Goal: Information Seeking & Learning: Learn about a topic

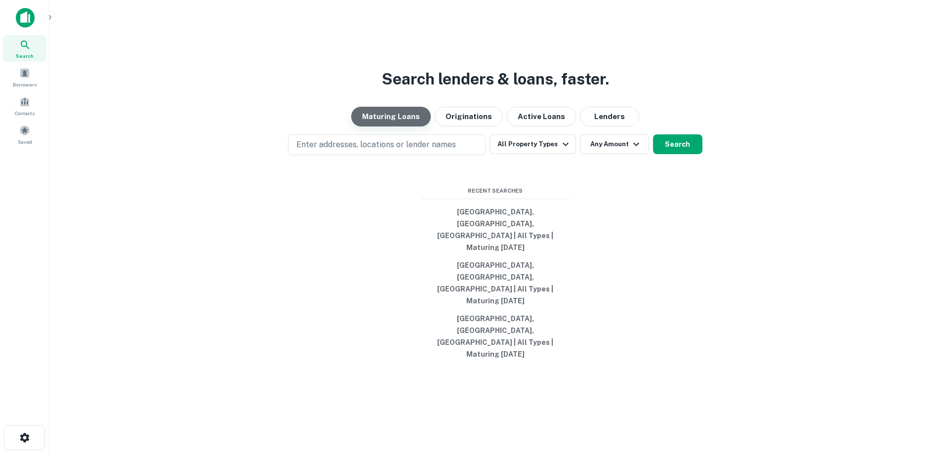
click at [402, 126] on button "Maturing Loans" at bounding box center [391, 117] width 80 height 20
click at [14, 72] on span at bounding box center [8, 69] width 11 height 11
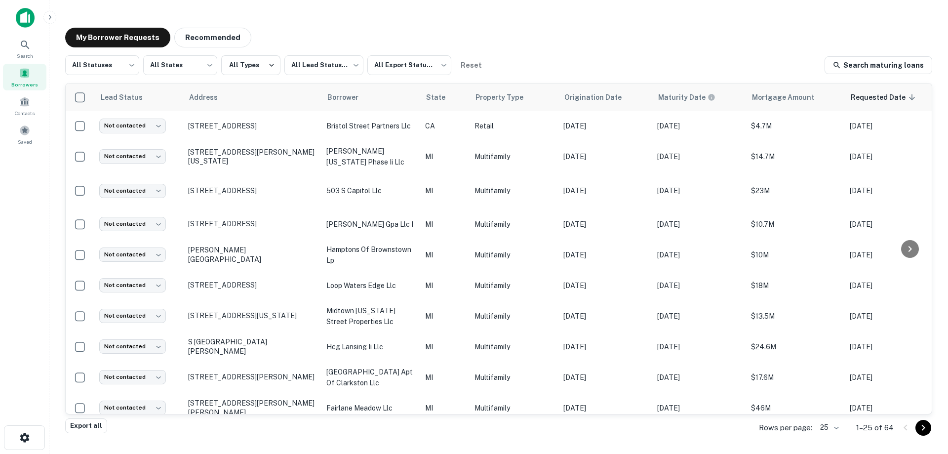
click at [27, 20] on img at bounding box center [25, 18] width 19 height 20
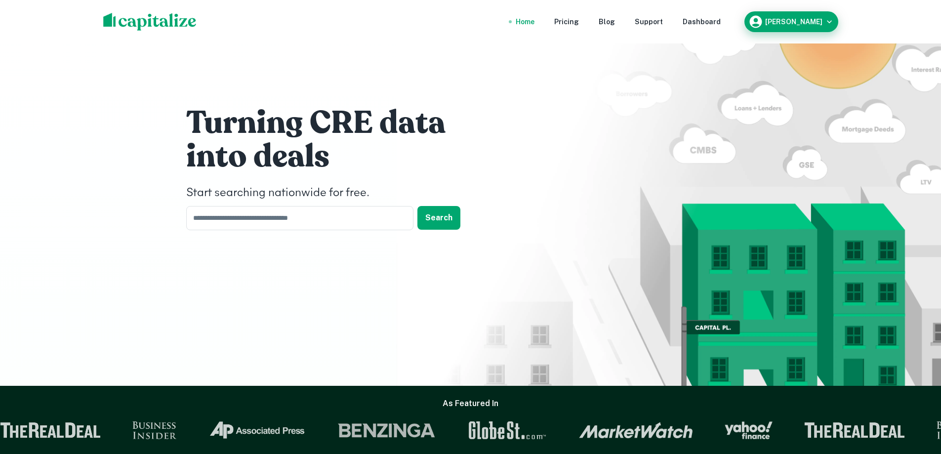
click at [792, 22] on h6 "Kevin Elliott" at bounding box center [793, 21] width 57 height 7
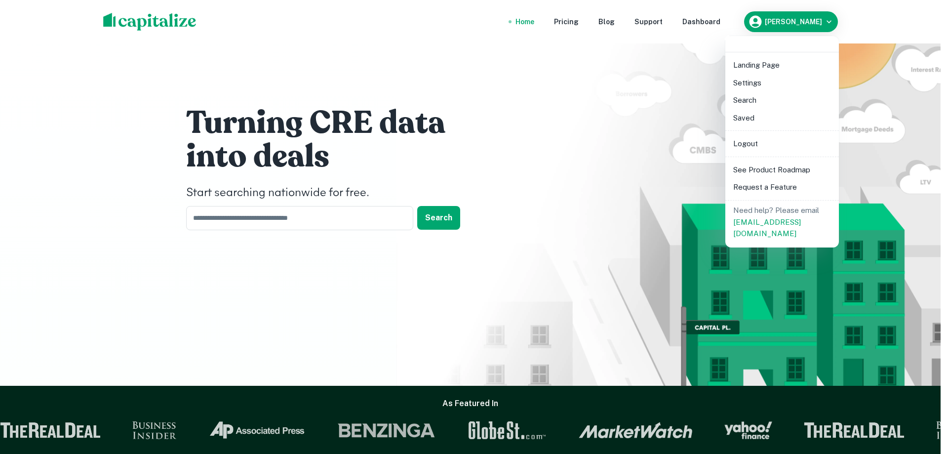
click at [751, 67] on li "Landing Page" at bounding box center [782, 65] width 106 height 18
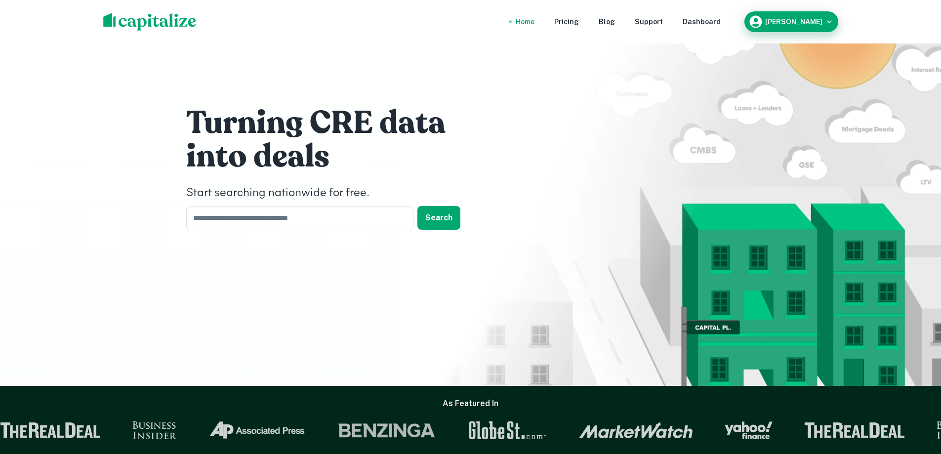
click at [804, 24] on h6 "Kevin Elliott" at bounding box center [793, 21] width 57 height 7
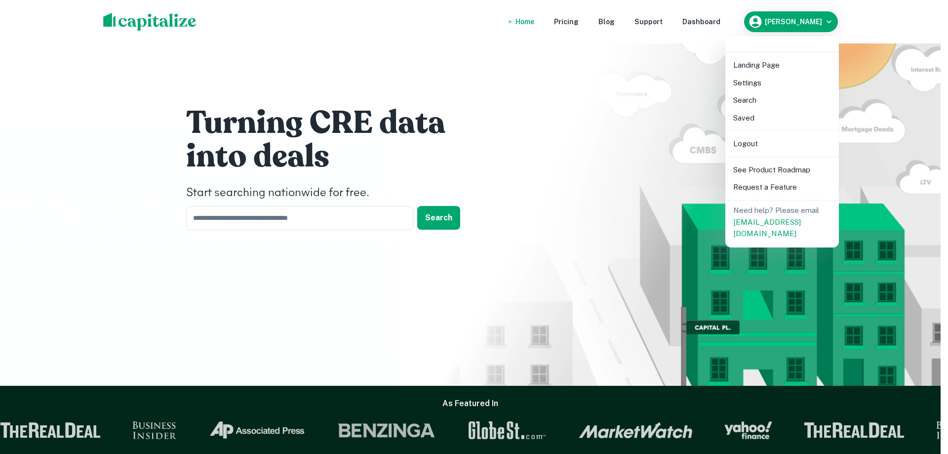
click at [748, 116] on li "Saved" at bounding box center [782, 118] width 106 height 18
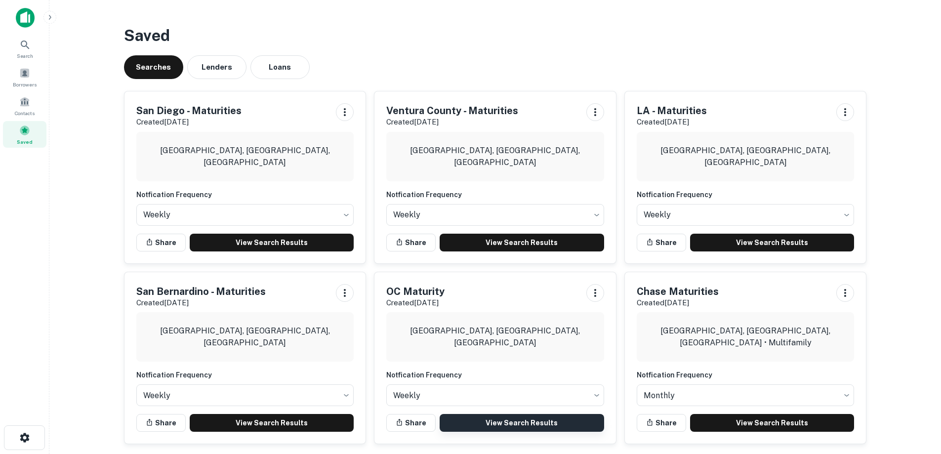
click at [493, 425] on link "View Search Results" at bounding box center [522, 423] width 164 height 18
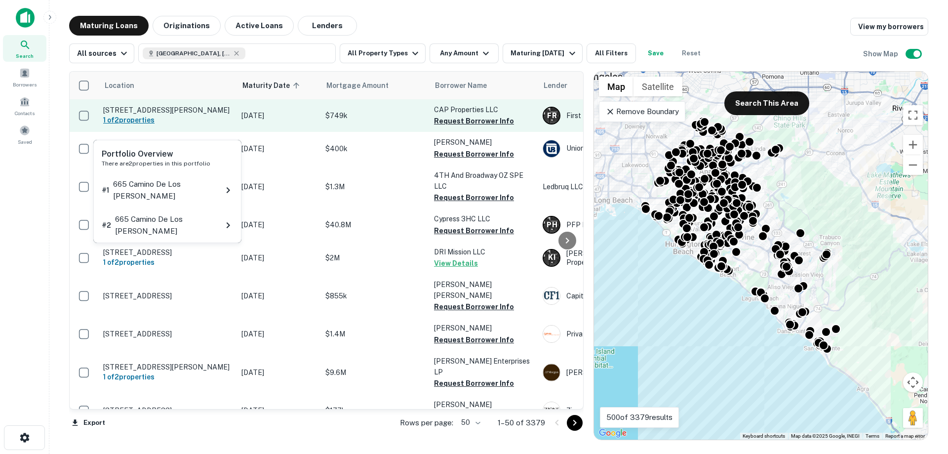
click at [176, 124] on h6 "1 of 2 properties" at bounding box center [167, 120] width 128 height 11
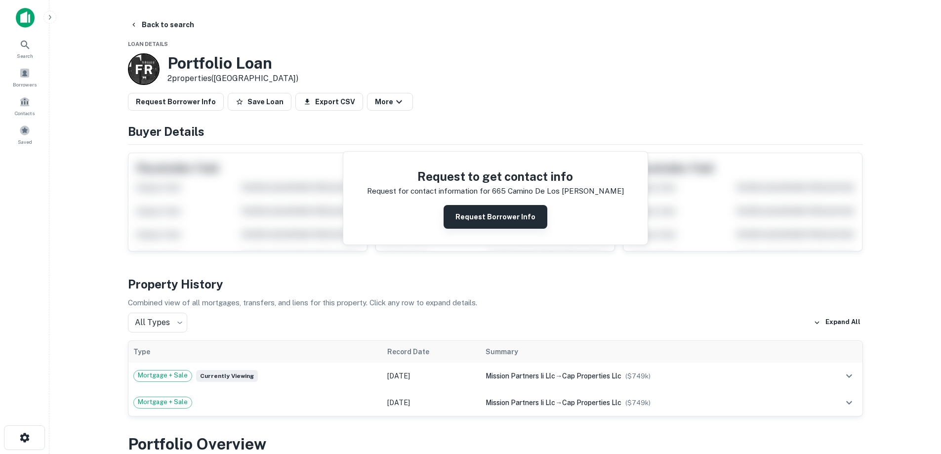
click at [490, 211] on button "Request Borrower Info" at bounding box center [495, 217] width 104 height 24
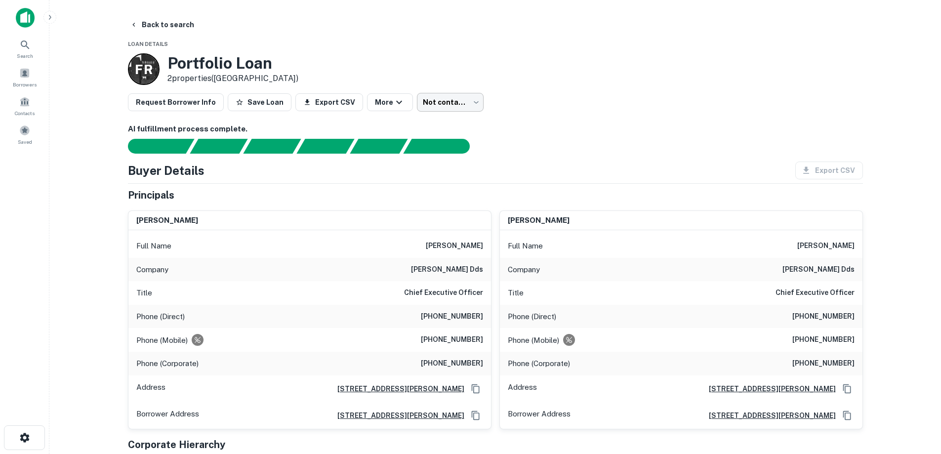
click at [449, 105] on body "Search Borrowers Contacts Saved Back to search Loan Details F R Portfolio Loan …" at bounding box center [470, 227] width 941 height 454
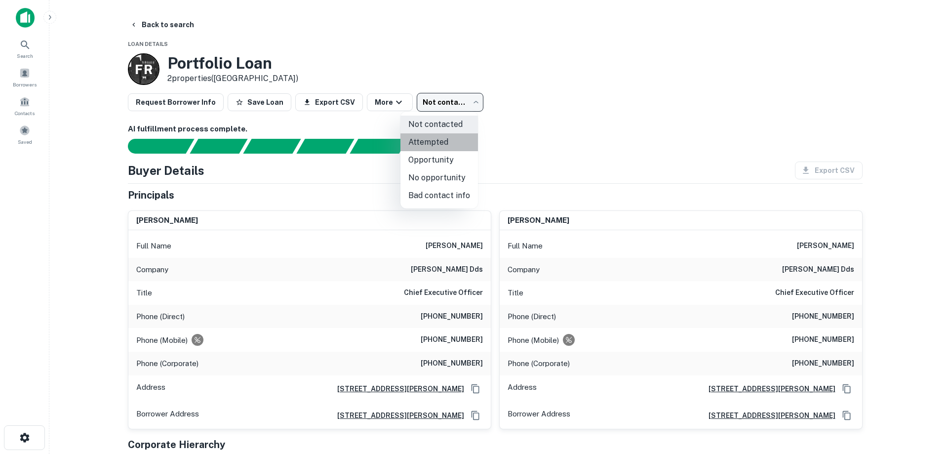
click at [439, 145] on li "Attempted" at bounding box center [440, 142] width 78 height 18
type input "*********"
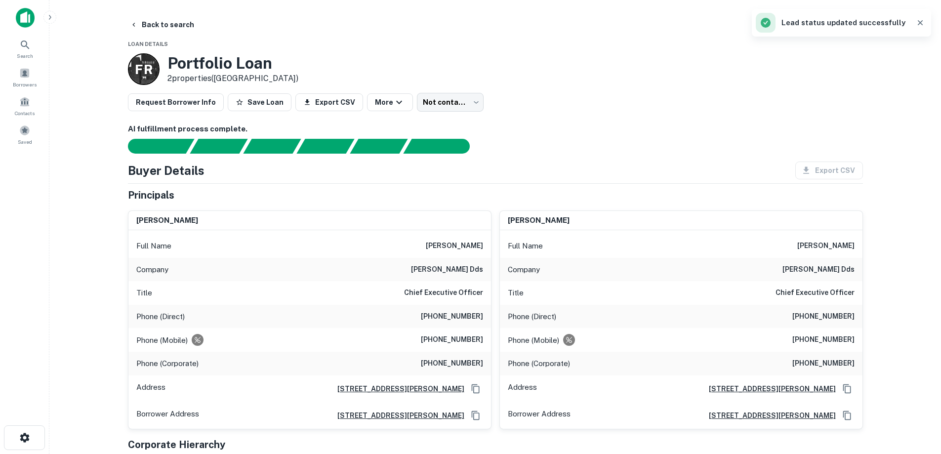
click at [181, 362] on p "Phone (Corporate)" at bounding box center [167, 364] width 62 height 12
click at [393, 105] on icon "button" at bounding box center [399, 102] width 12 height 12
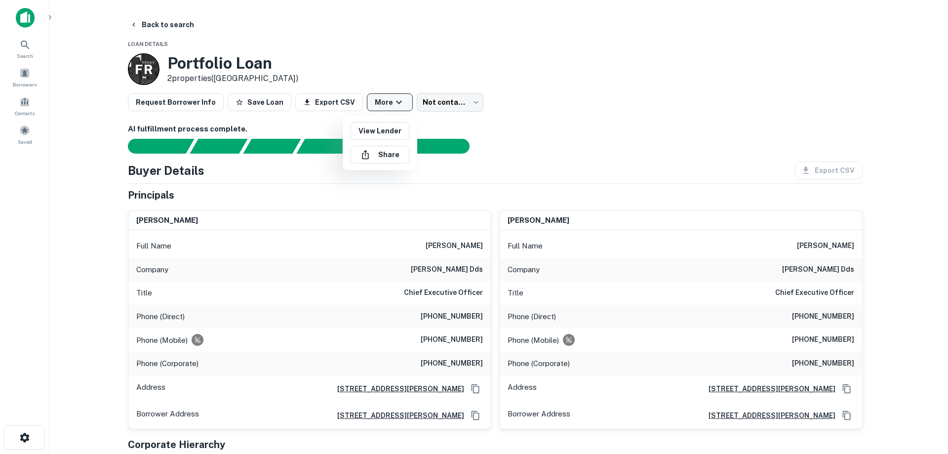
click at [388, 105] on div at bounding box center [474, 227] width 948 height 454
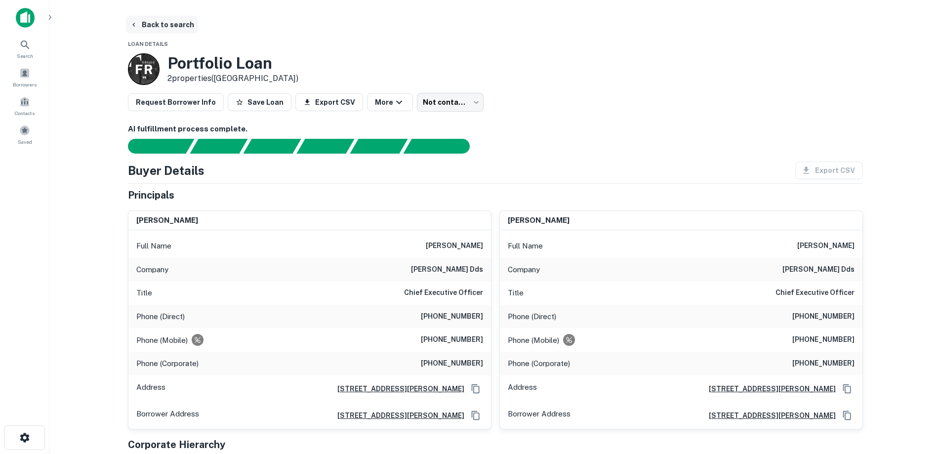
click at [158, 22] on button "Back to search" at bounding box center [162, 25] width 72 height 18
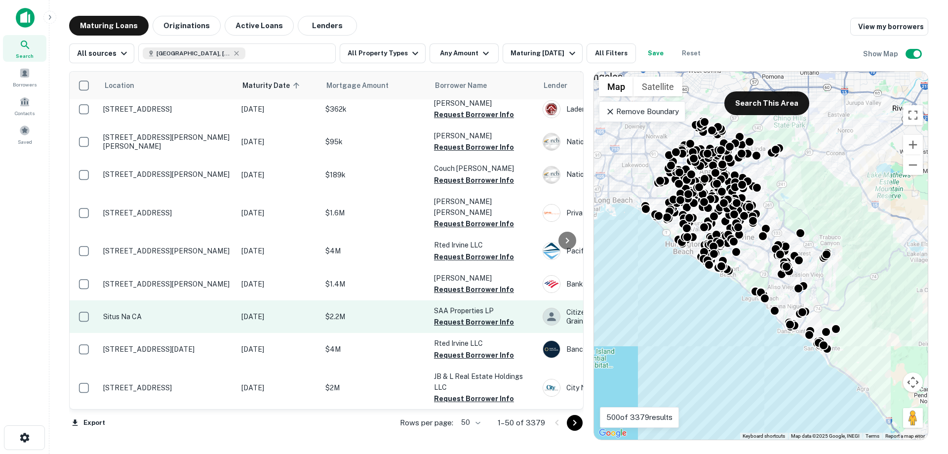
scroll to position [1392, 0]
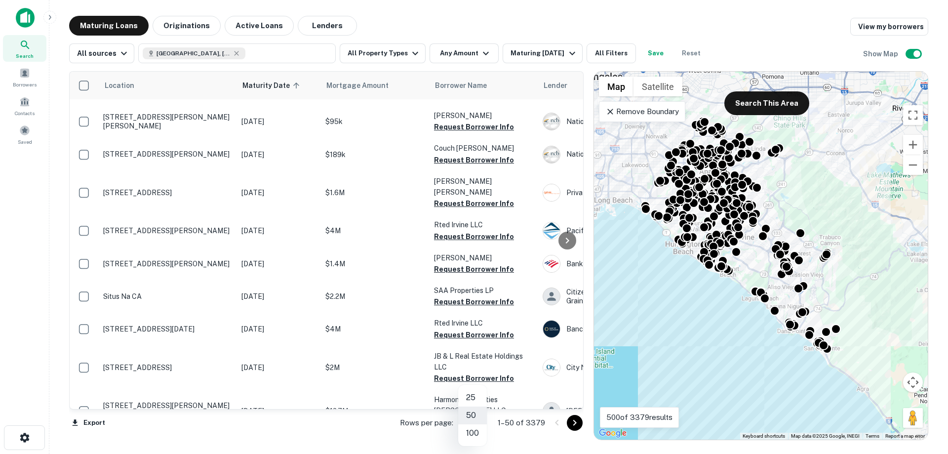
click at [478, 423] on body "Search Borrowers Contacts Saved Maturing Loans Originations Active Loans Lender…" at bounding box center [474, 227] width 948 height 454
click at [477, 435] on li "100" at bounding box center [472, 433] width 29 height 18
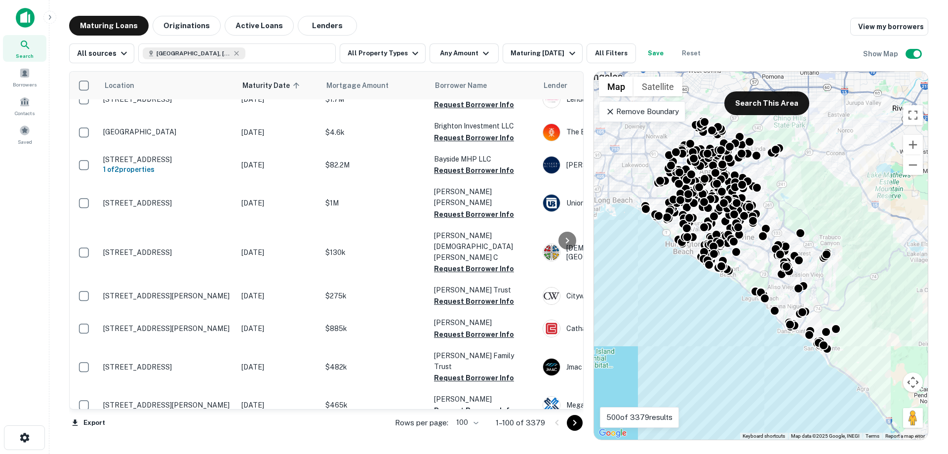
scroll to position [3080, 0]
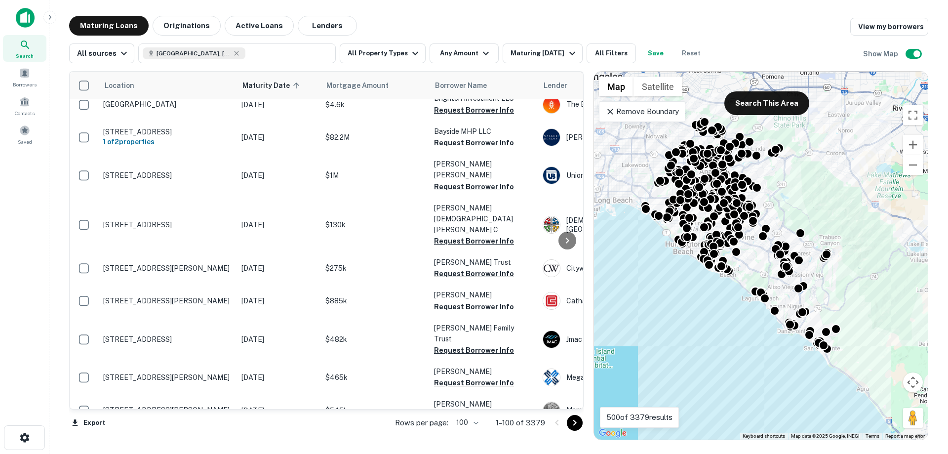
click at [571, 426] on icon "Go to next page" at bounding box center [575, 423] width 12 height 12
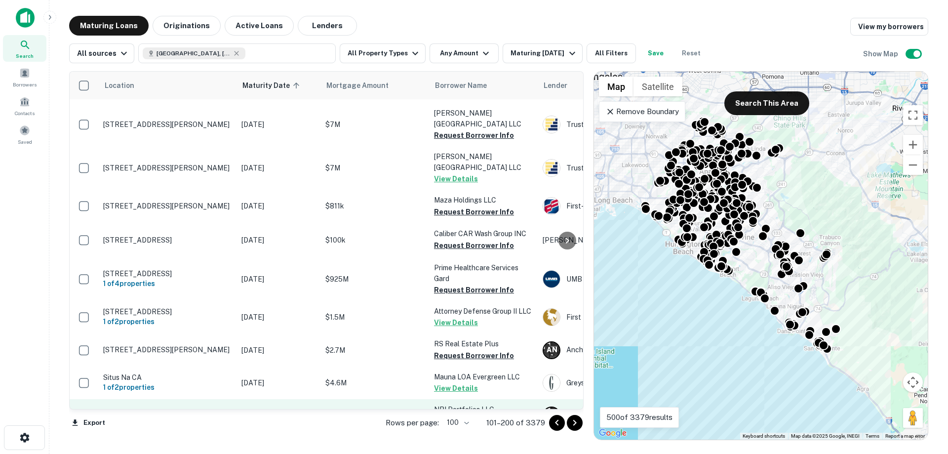
scroll to position [3173, 0]
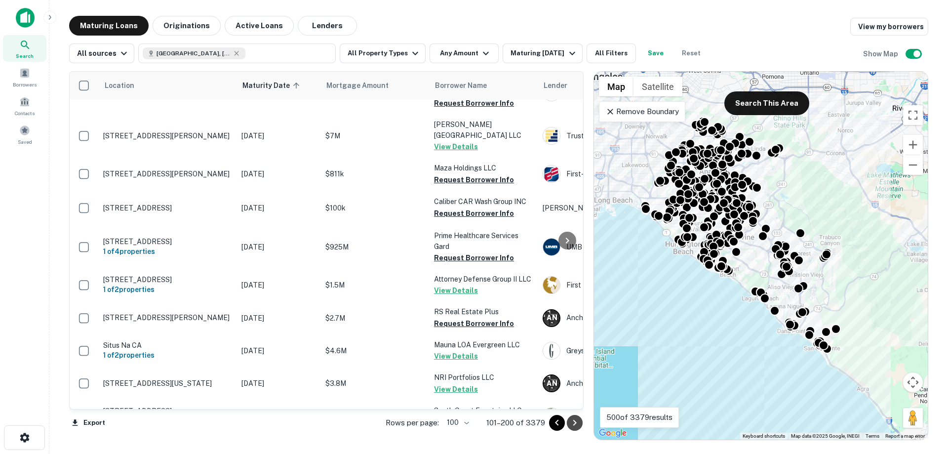
click at [577, 427] on icon "Go to next page" at bounding box center [575, 423] width 12 height 12
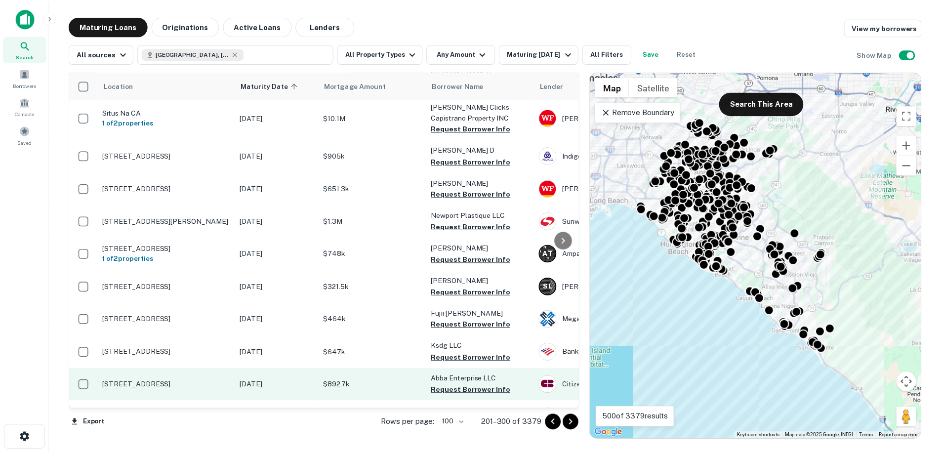
scroll to position [2056, 0]
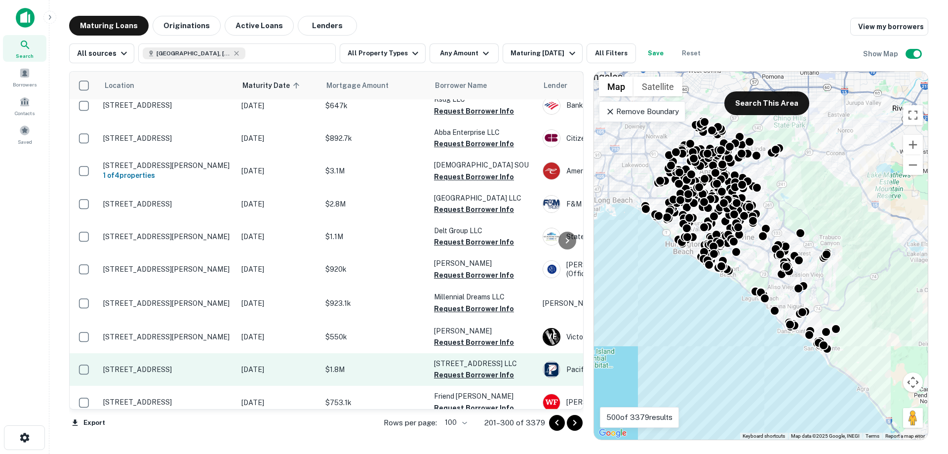
click at [204, 365] on p "[STREET_ADDRESS]" at bounding box center [167, 369] width 128 height 9
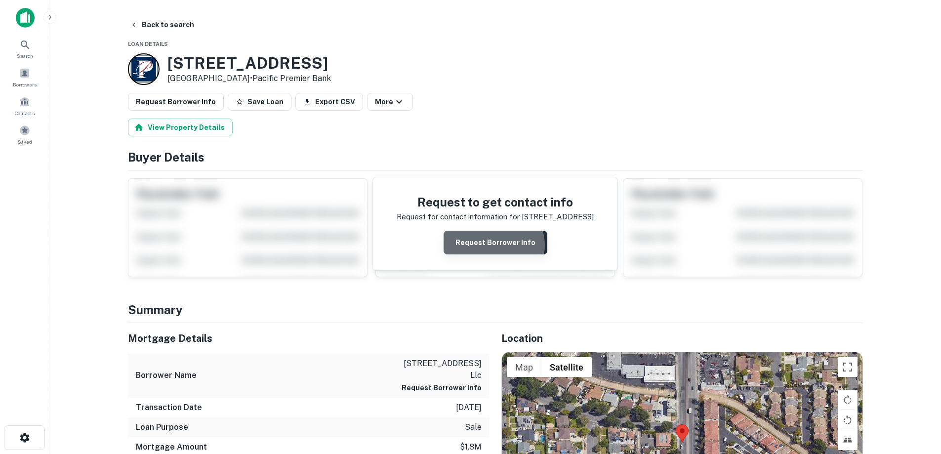
click at [495, 245] on button "Request Borrower Info" at bounding box center [495, 243] width 104 height 24
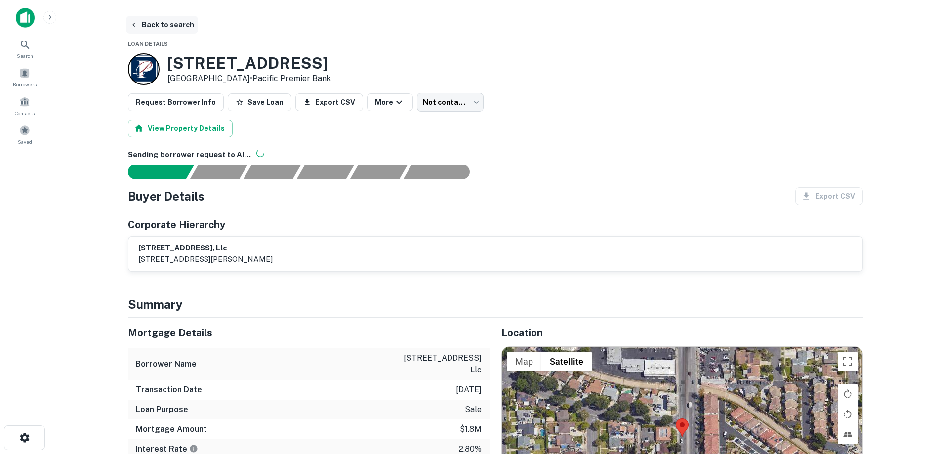
click at [168, 25] on button "Back to search" at bounding box center [162, 25] width 72 height 18
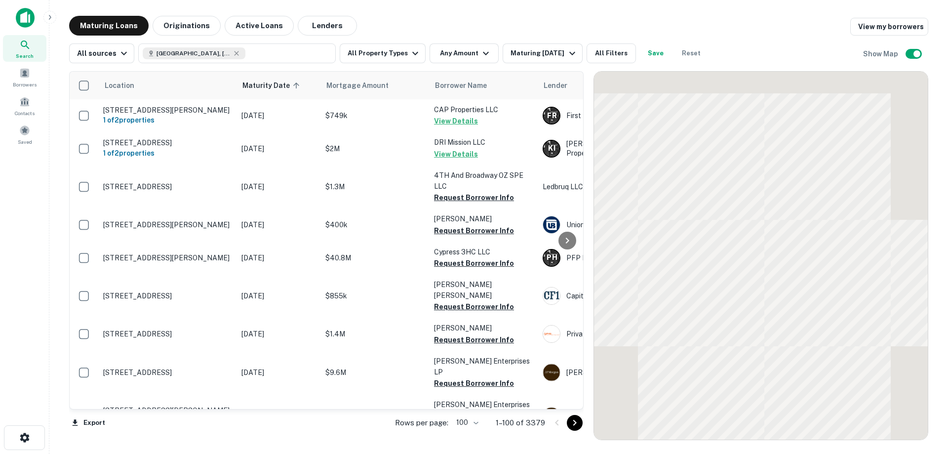
scroll to position [2056, 0]
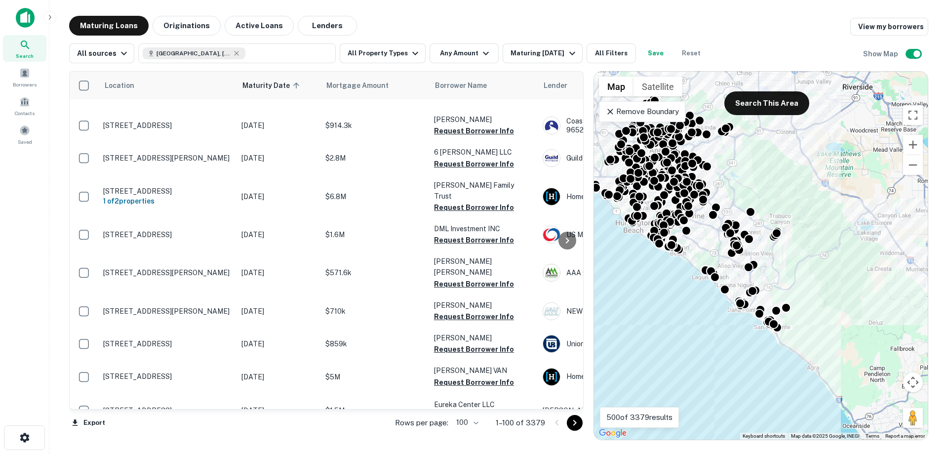
drag, startPoint x: 809, startPoint y: 375, endPoint x: 770, endPoint y: 360, distance: 41.9
click at [770, 360] on div "To activate drag with keyboard, press Alt + Enter. Once in keyboard drag state,…" at bounding box center [761, 256] width 334 height 368
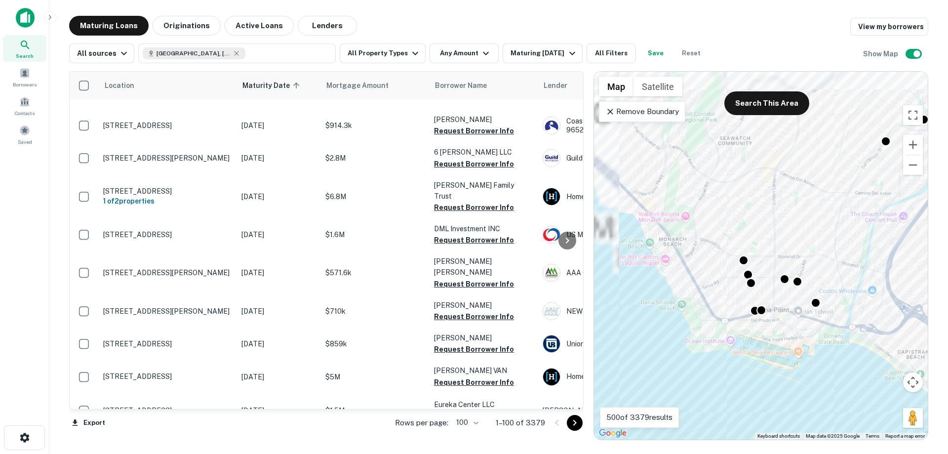
drag, startPoint x: 734, startPoint y: 301, endPoint x: 814, endPoint y: 337, distance: 87.5
click at [814, 337] on div "To activate drag with keyboard, press Alt + Enter. Once in keyboard drag state,…" at bounding box center [761, 256] width 334 height 368
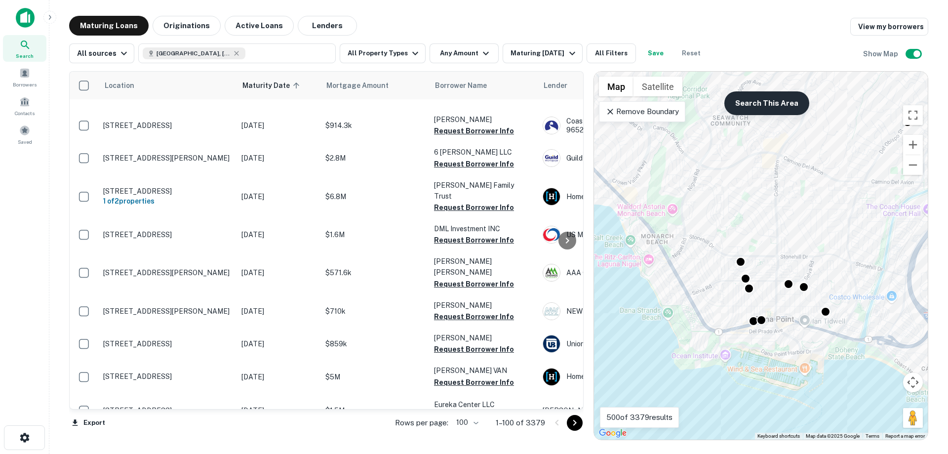
click at [757, 103] on button "Search This Area" at bounding box center [766, 103] width 85 height 24
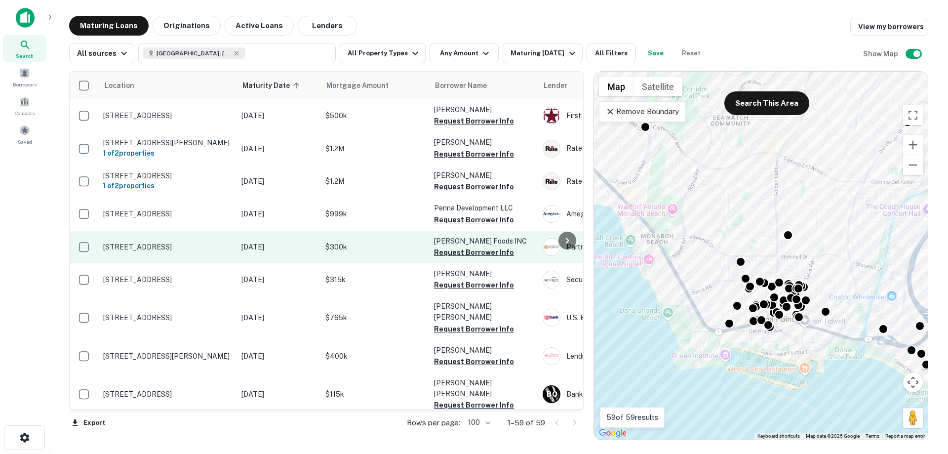
click at [265, 252] on p "Nov 16, 2025" at bounding box center [278, 246] width 74 height 11
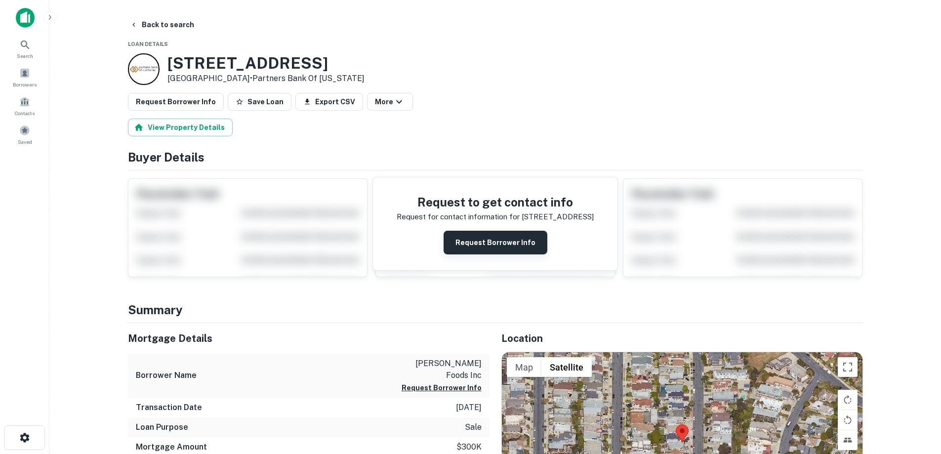
click at [498, 244] on button "Request Borrower Info" at bounding box center [495, 243] width 104 height 24
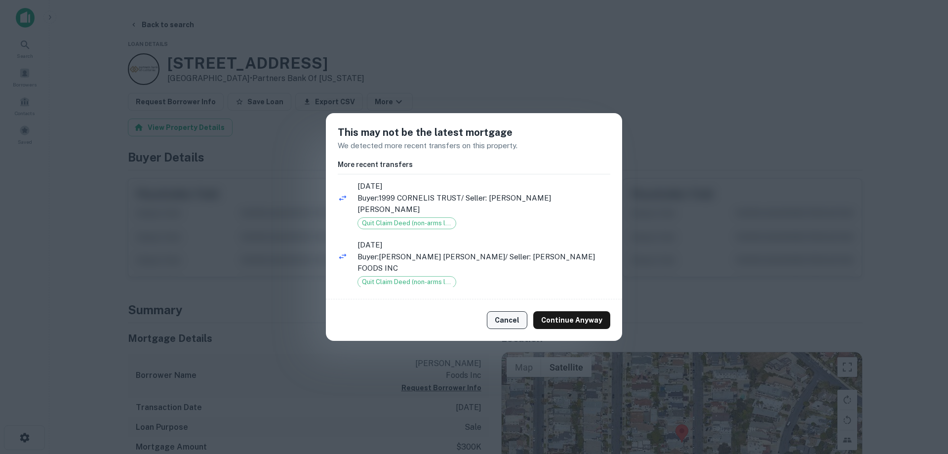
click at [510, 321] on button "Cancel" at bounding box center [507, 320] width 40 height 18
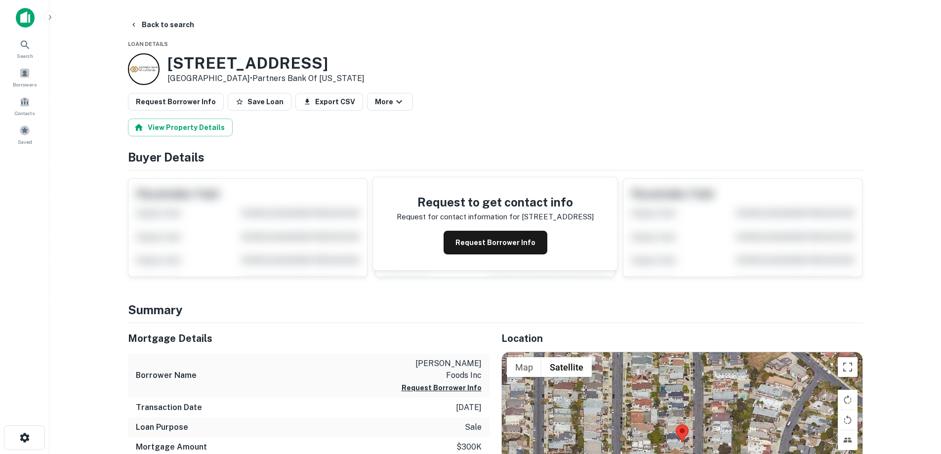
click at [357, 60] on div "33821 Copper Lantern St Dana Point, CA 92629 • Partners Bank Of California" at bounding box center [495, 69] width 735 height 32
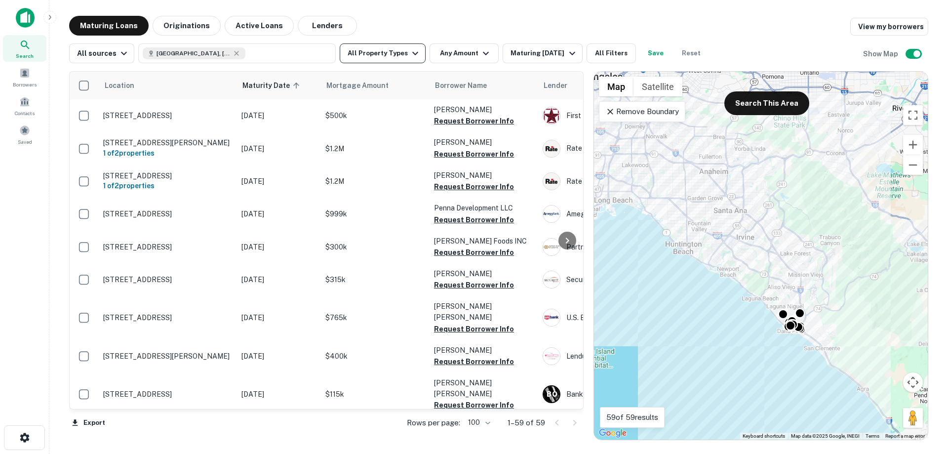
click at [394, 56] on button "All Property Types" at bounding box center [383, 53] width 86 height 20
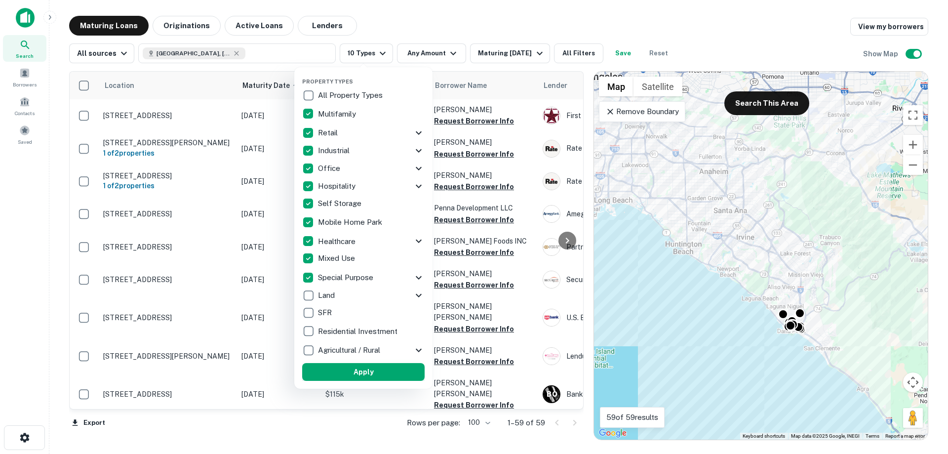
click at [339, 373] on button "Apply" at bounding box center [363, 372] width 122 height 18
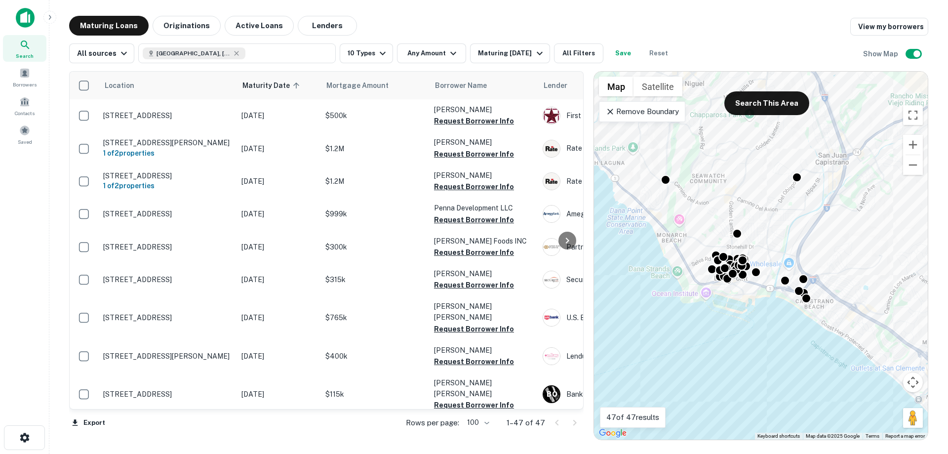
drag, startPoint x: 729, startPoint y: 176, endPoint x: 743, endPoint y: 191, distance: 19.9
click at [743, 191] on div "To activate drag with keyboard, press Alt + Enter. Once in keyboard drag state,…" at bounding box center [761, 256] width 334 height 368
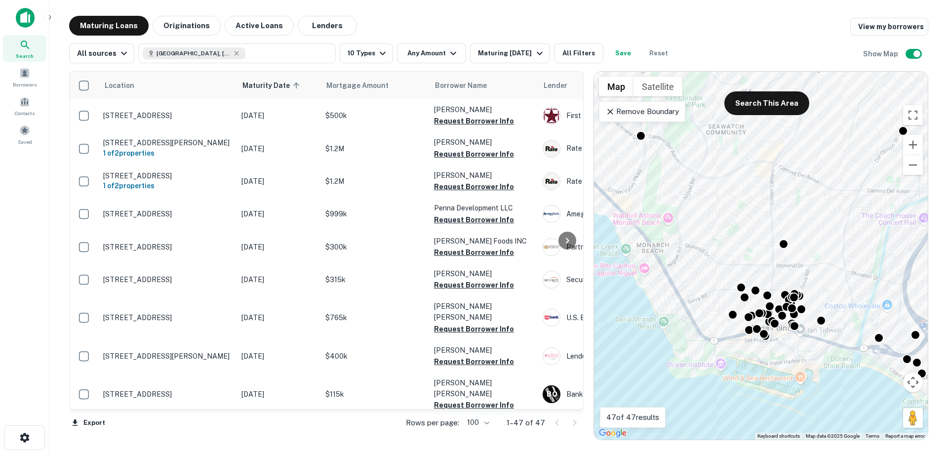
drag, startPoint x: 772, startPoint y: 243, endPoint x: 818, endPoint y: 209, distance: 57.3
click at [818, 209] on div "To activate drag with keyboard, press Alt + Enter. Once in keyboard drag state,…" at bounding box center [761, 256] width 334 height 368
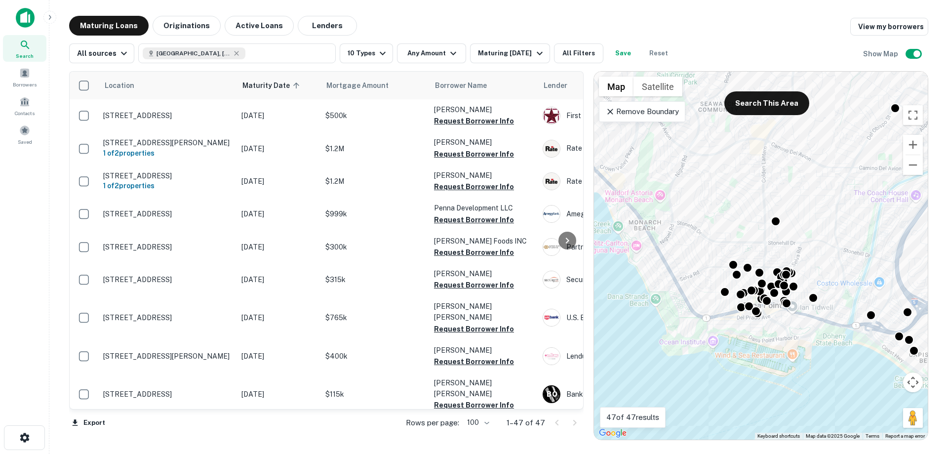
drag, startPoint x: 823, startPoint y: 245, endPoint x: 814, endPoint y: 219, distance: 27.2
click at [814, 219] on div "To activate drag with keyboard, press Alt + Enter. Once in keyboard drag state,…" at bounding box center [761, 256] width 334 height 368
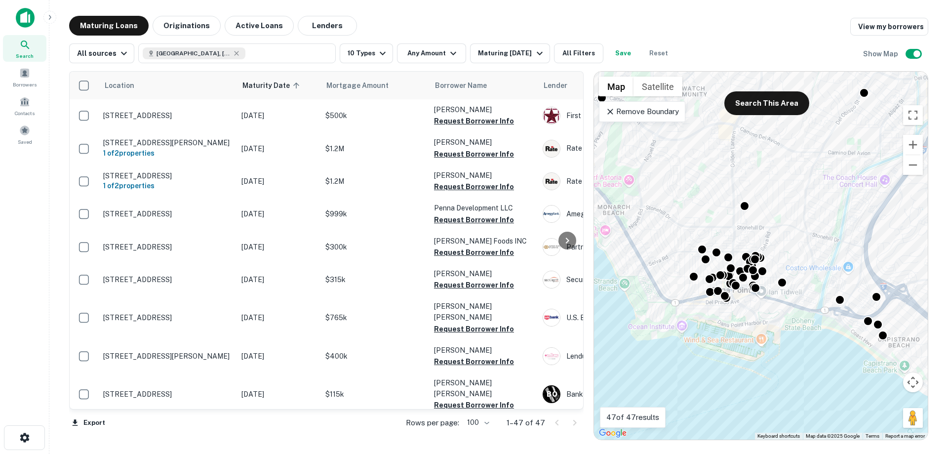
drag, startPoint x: 825, startPoint y: 202, endPoint x: 793, endPoint y: 186, distance: 36.0
click at [793, 186] on div "To activate drag with keyboard, press Alt + Enter. Once in keyboard drag state,…" at bounding box center [761, 256] width 334 height 368
click at [772, 108] on button "Search This Area" at bounding box center [766, 103] width 85 height 24
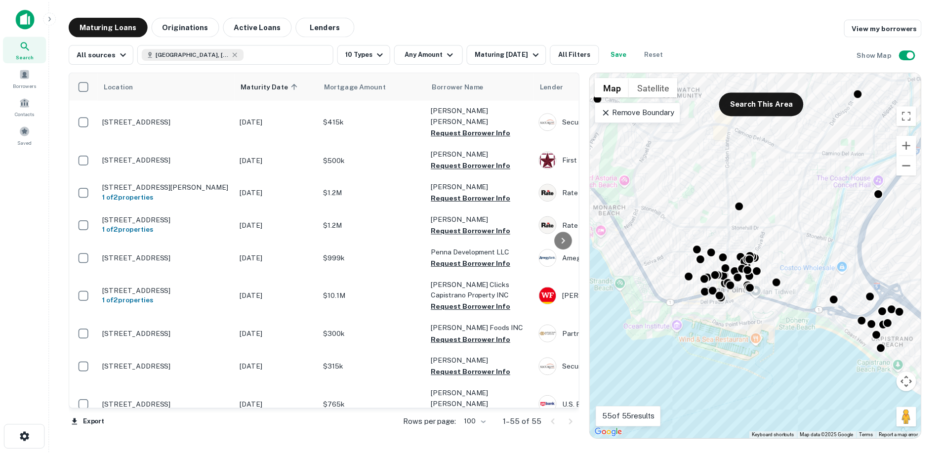
scroll to position [247, 0]
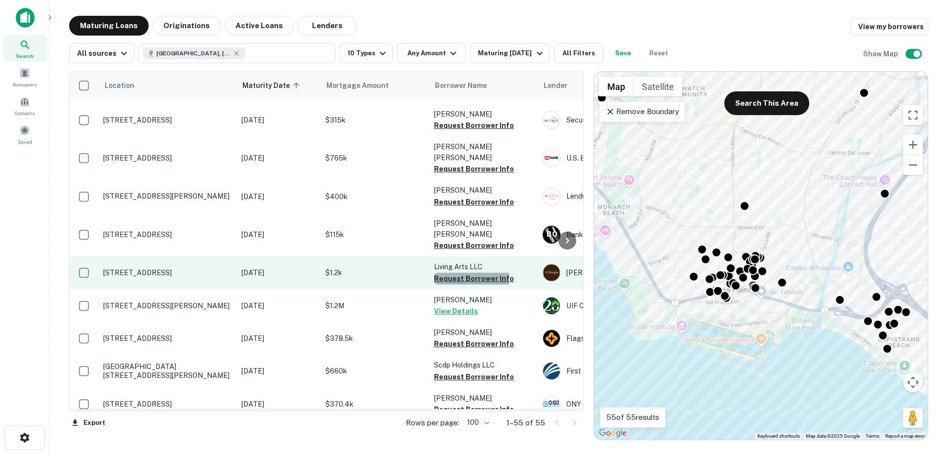
click at [462, 273] on button "Request Borrower Info" at bounding box center [474, 279] width 80 height 12
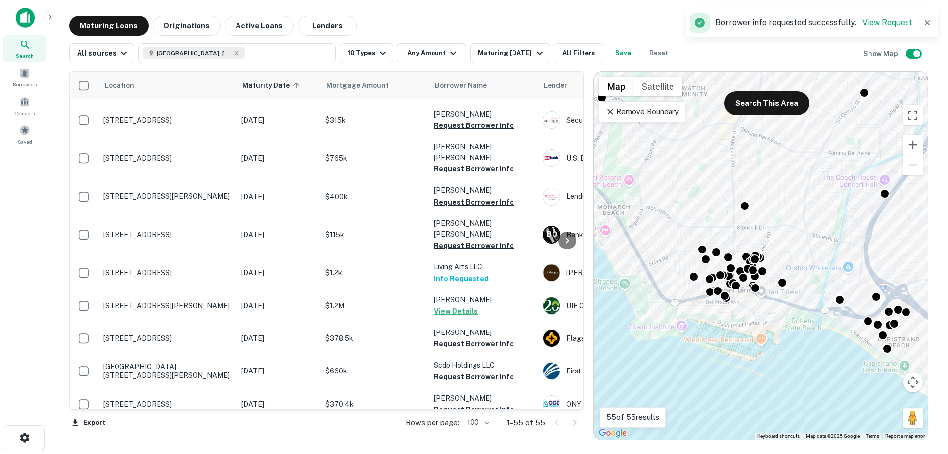
click at [900, 24] on link "View Request" at bounding box center [887, 22] width 50 height 9
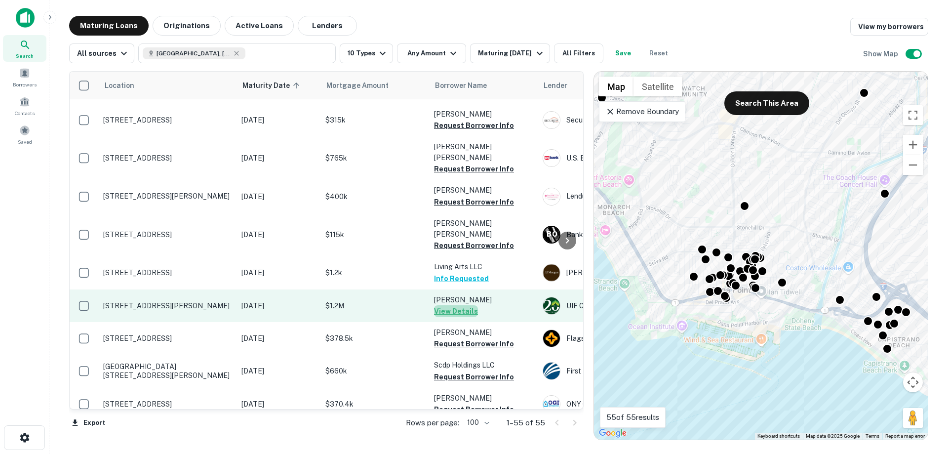
click at [457, 305] on button "View Details" at bounding box center [456, 311] width 44 height 12
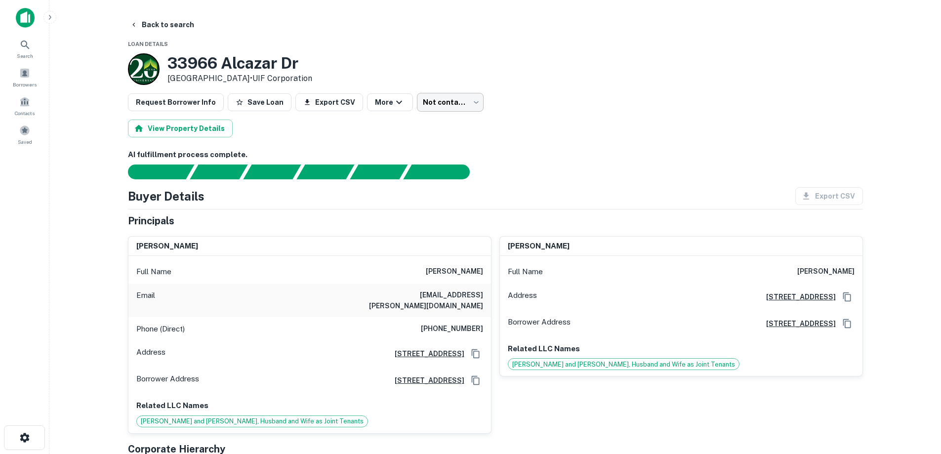
click at [436, 109] on body "Search Borrowers Contacts Saved Back to search Loan Details 33966 Alcazar Dr Da…" at bounding box center [470, 227] width 941 height 454
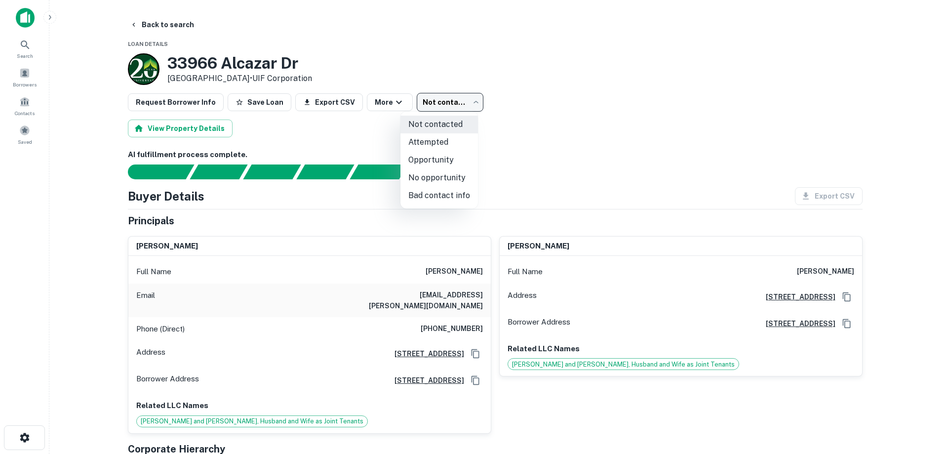
click at [443, 146] on li "Attempted" at bounding box center [440, 142] width 78 height 18
type input "*********"
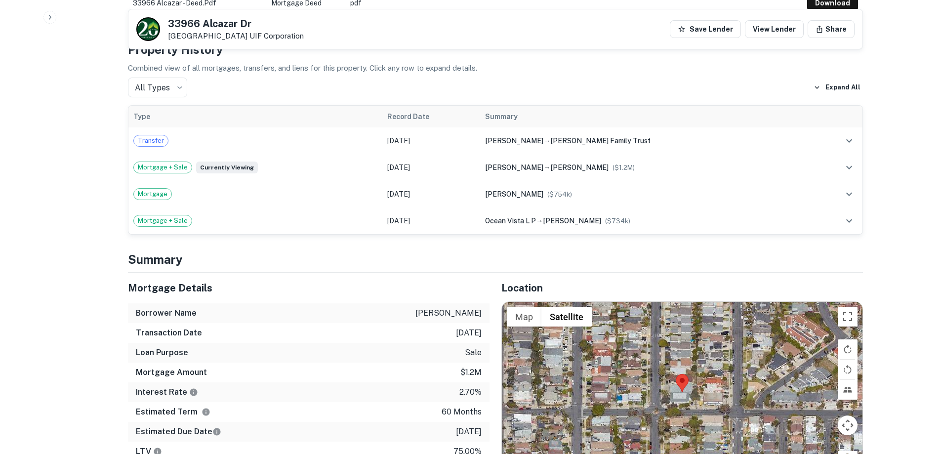
scroll to position [494, 0]
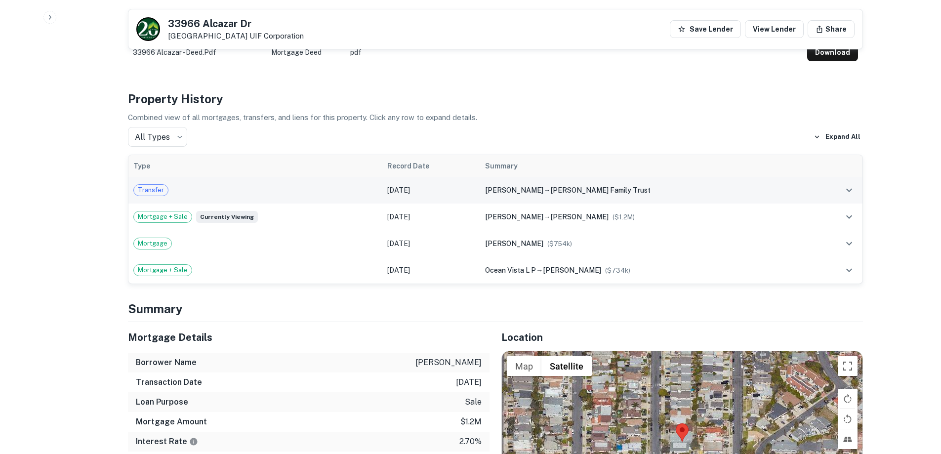
click at [323, 184] on div "Transfer" at bounding box center [255, 190] width 244 height 12
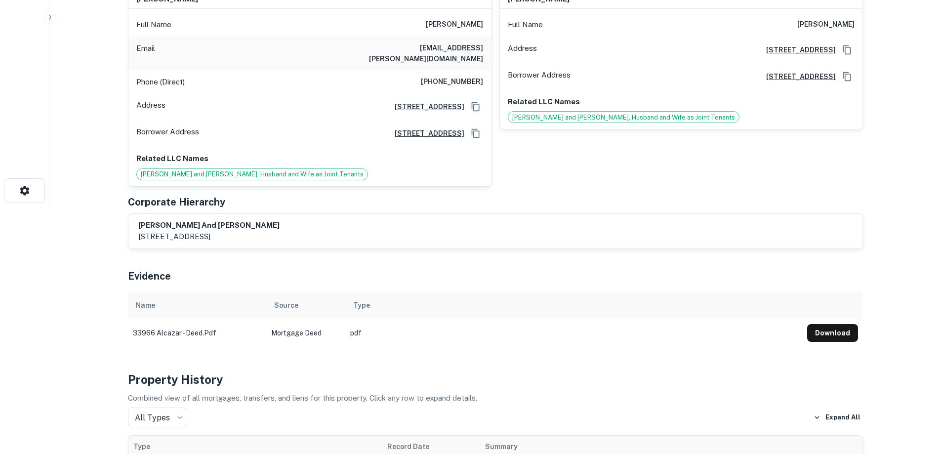
scroll to position [0, 0]
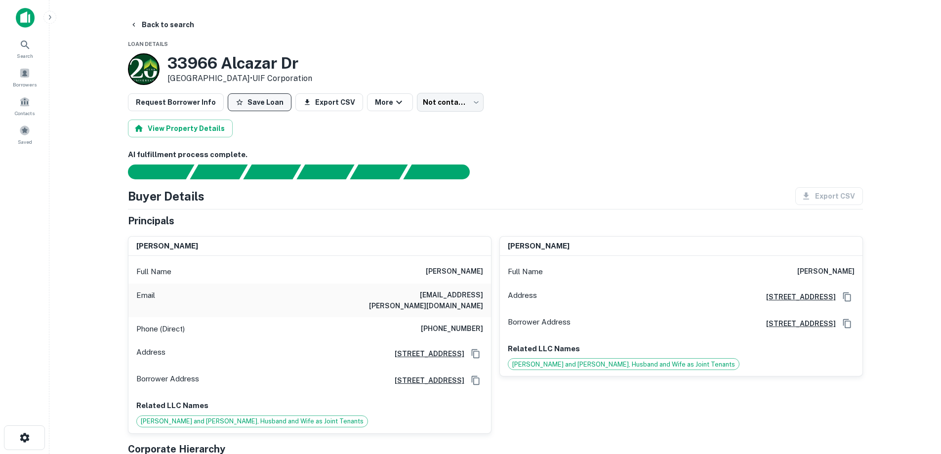
click at [247, 100] on button "Save Loan" at bounding box center [260, 102] width 64 height 18
click at [380, 108] on button "More" at bounding box center [394, 102] width 46 height 18
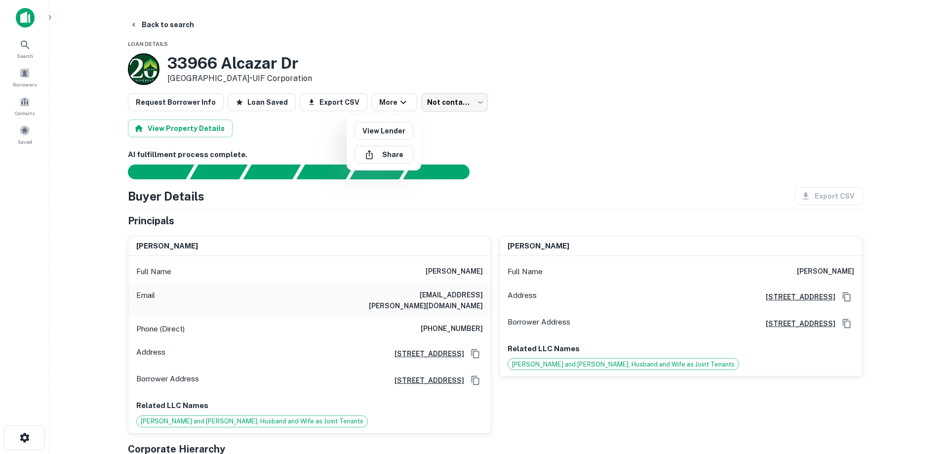
click at [588, 127] on div at bounding box center [474, 227] width 948 height 454
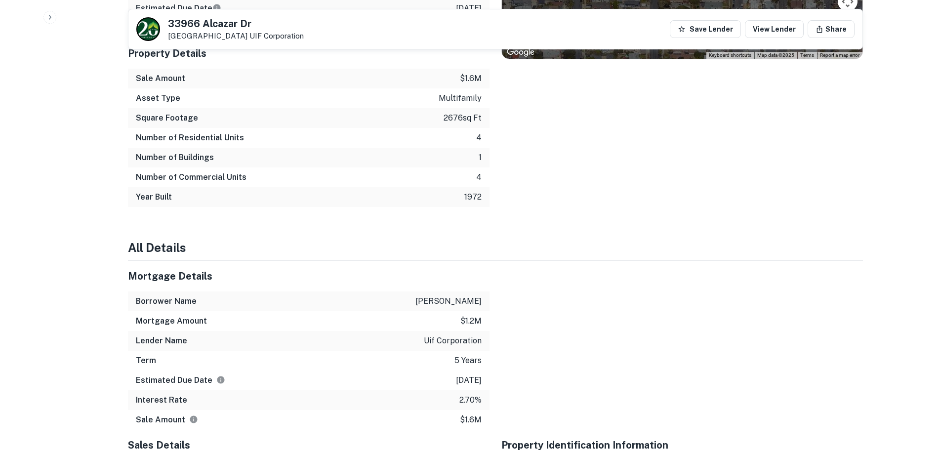
scroll to position [1841, 0]
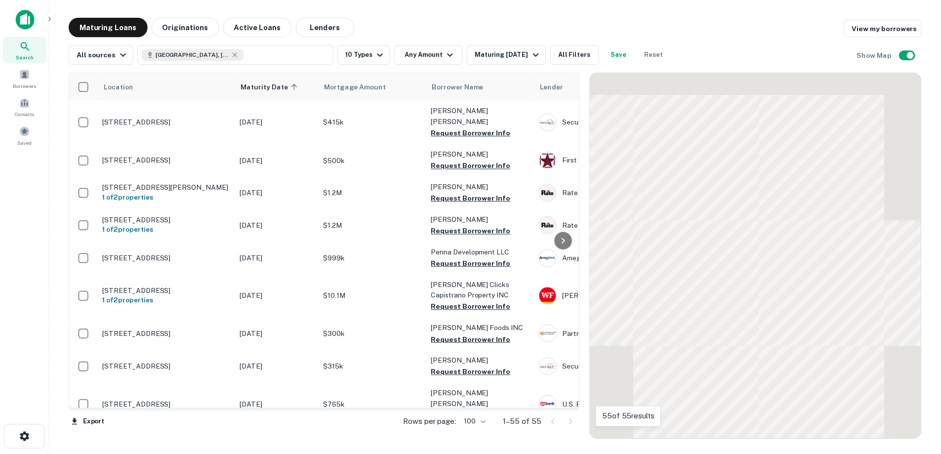
scroll to position [247, 0]
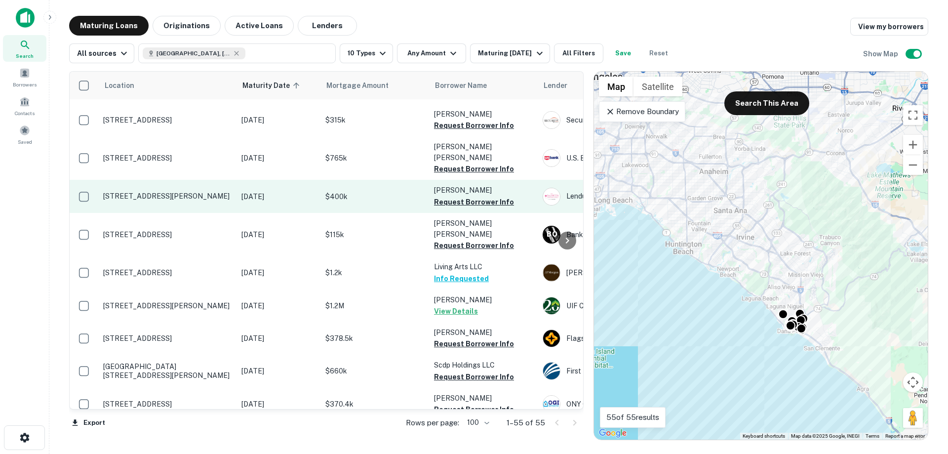
click at [194, 192] on p "[STREET_ADDRESS][PERSON_NAME]" at bounding box center [167, 196] width 128 height 9
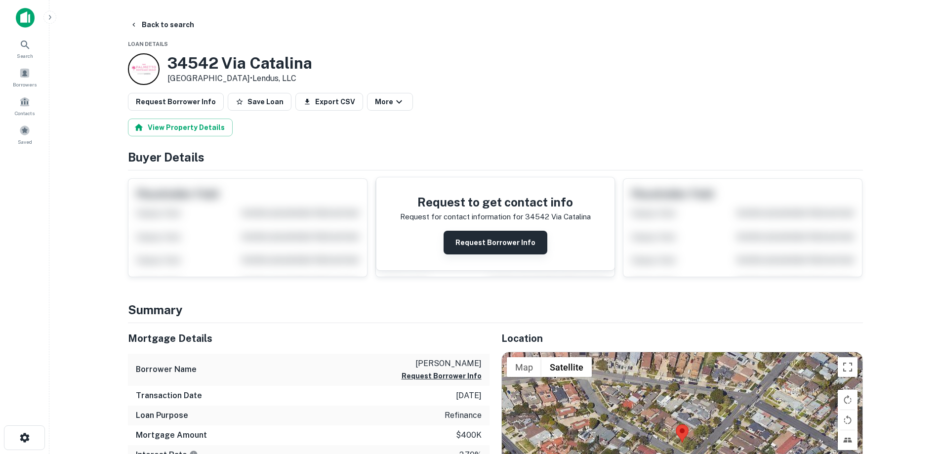
click at [492, 245] on button "Request Borrower Info" at bounding box center [495, 243] width 104 height 24
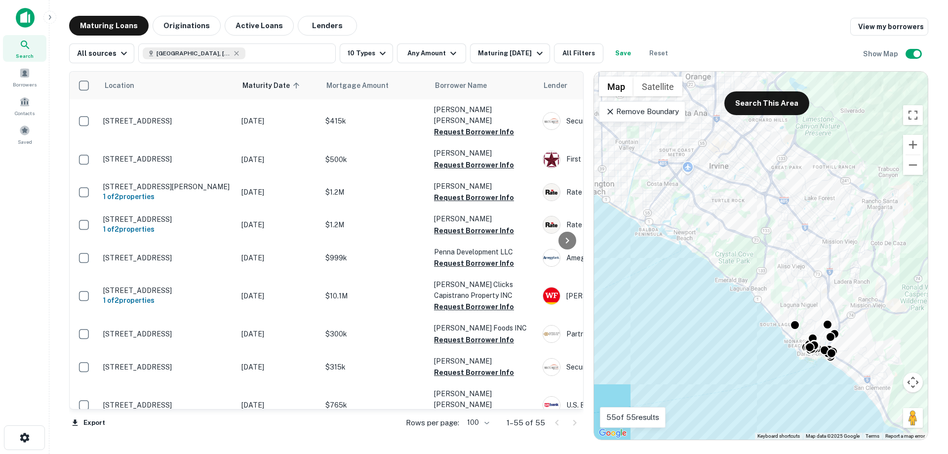
drag, startPoint x: 811, startPoint y: 216, endPoint x: 627, endPoint y: 96, distance: 219.4
click at [627, 96] on div "To activate drag with keyboard, press Alt + Enter. Once in keyboard drag state,…" at bounding box center [761, 256] width 334 height 368
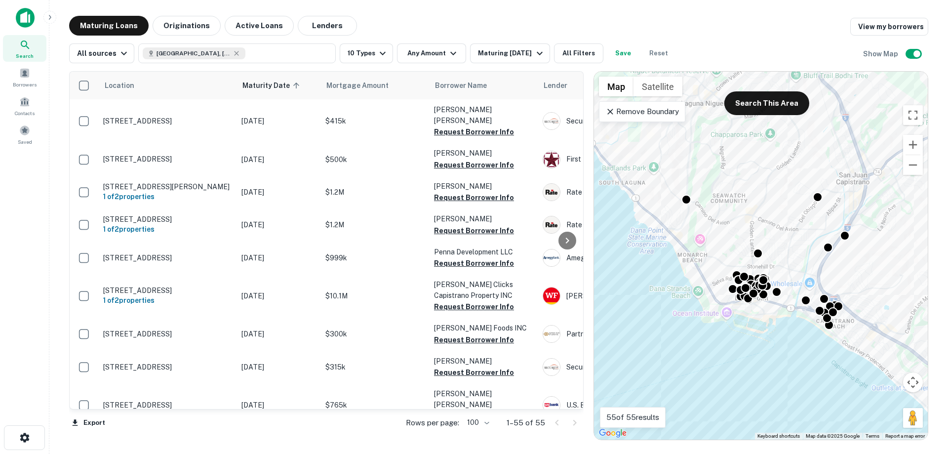
drag, startPoint x: 716, startPoint y: 298, endPoint x: 793, endPoint y: 306, distance: 77.4
click at [793, 306] on div "To activate drag with keyboard, press Alt + Enter. Once in keyboard drag state,…" at bounding box center [761, 256] width 334 height 368
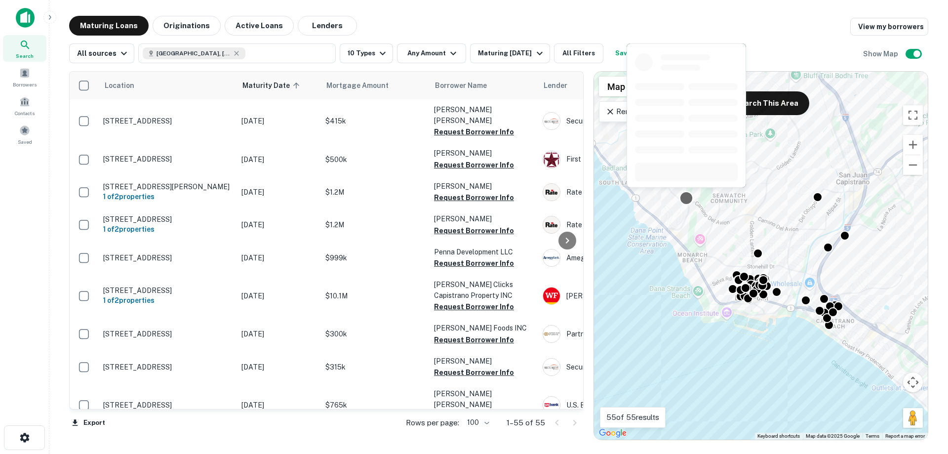
click at [686, 200] on div at bounding box center [687, 198] width 14 height 14
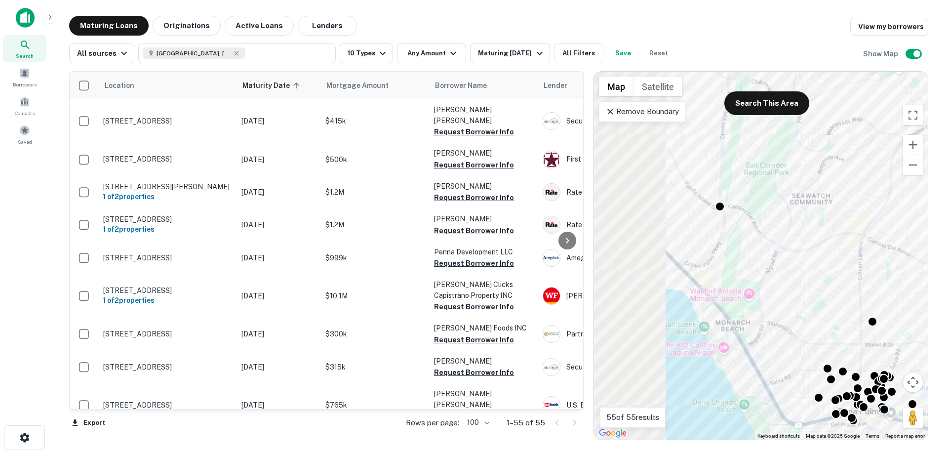
drag, startPoint x: 702, startPoint y: 209, endPoint x: 778, endPoint y: 251, distance: 86.2
click at [778, 251] on div "To activate drag with keyboard, press Alt + Enter. Once in keyboard drag state,…" at bounding box center [761, 256] width 334 height 368
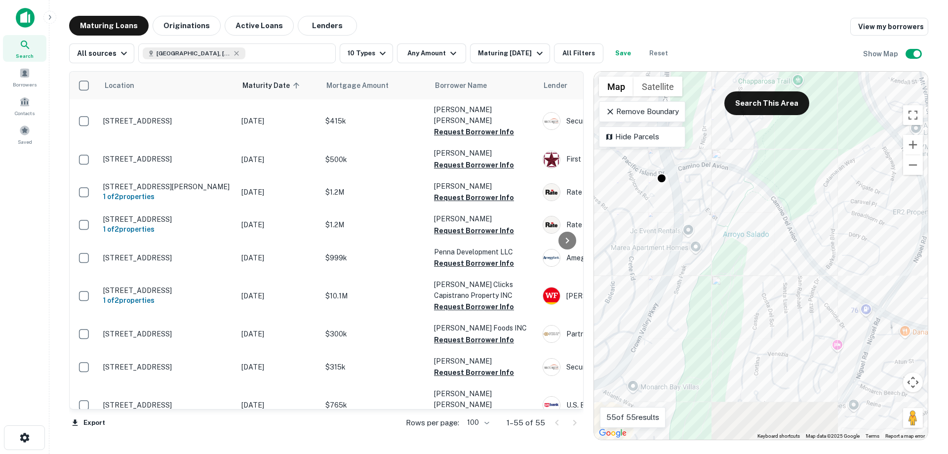
drag, startPoint x: 816, startPoint y: 293, endPoint x: 718, endPoint y: 213, distance: 127.1
click at [718, 213] on div "To activate drag with keyboard, press Alt + Enter. Once in keyboard drag state,…" at bounding box center [761, 256] width 334 height 368
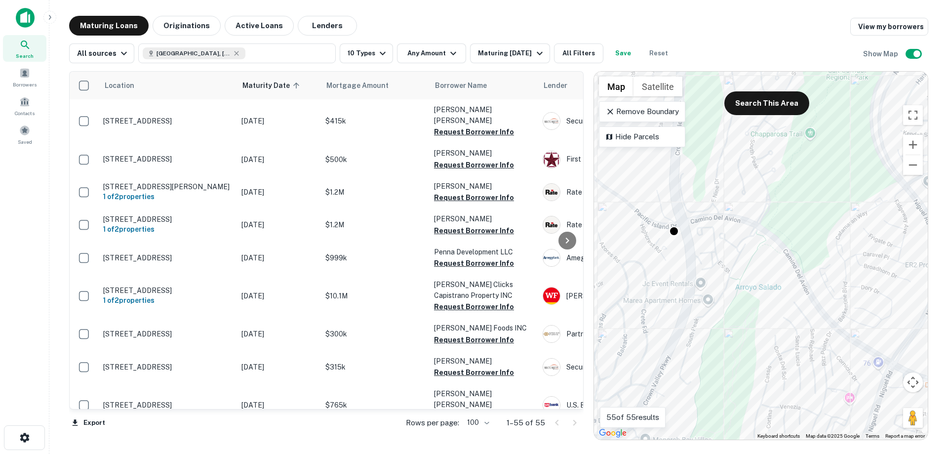
drag, startPoint x: 721, startPoint y: 221, endPoint x: 733, endPoint y: 274, distance: 54.3
click at [733, 274] on div "To activate drag with keyboard, press Alt + Enter. Once in keyboard drag state,…" at bounding box center [761, 256] width 334 height 368
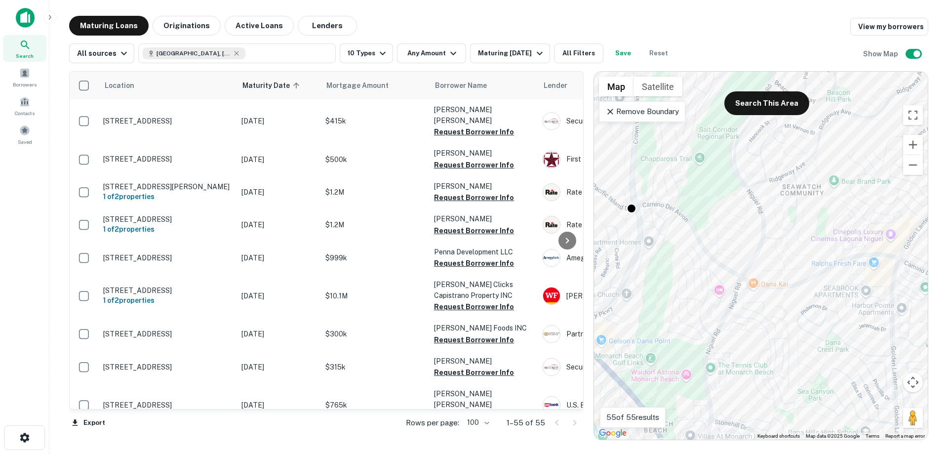
click at [685, 275] on div "To activate drag with keyboard, press Alt + Enter. Once in keyboard drag state,…" at bounding box center [761, 256] width 334 height 368
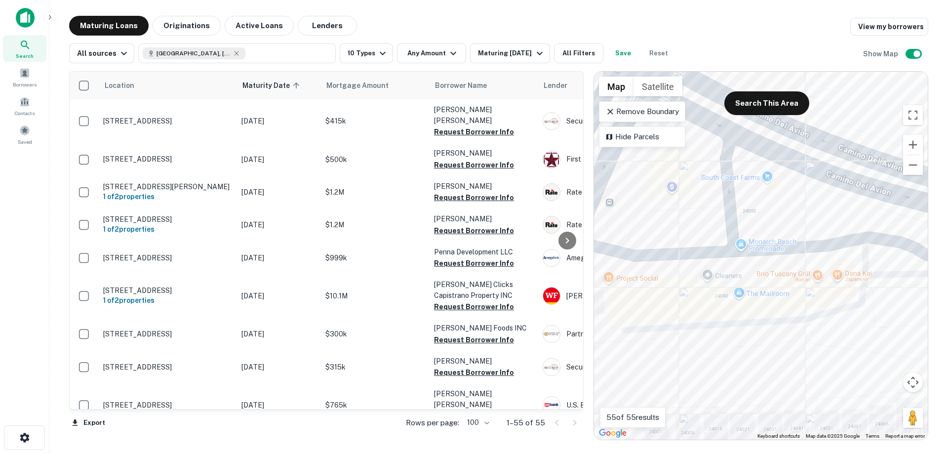
click at [771, 292] on div "To activate drag with keyboard, press Alt + Enter. Once in keyboard drag state,…" at bounding box center [761, 256] width 334 height 368
click at [813, 297] on div "To activate drag with keyboard, press Alt + Enter. Once in keyboard drag state,…" at bounding box center [761, 256] width 334 height 368
click at [803, 319] on div "To activate drag with keyboard, press Alt + Enter. Once in keyboard drag state,…" at bounding box center [761, 256] width 334 height 368
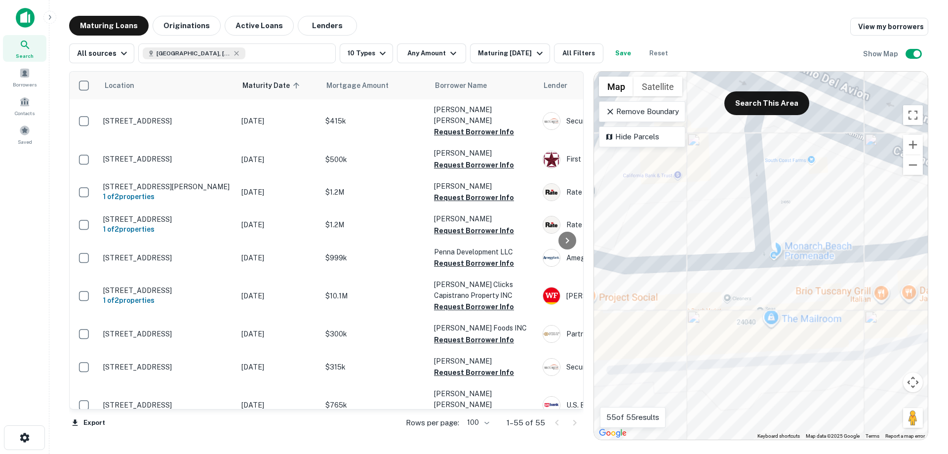
drag, startPoint x: 682, startPoint y: 232, endPoint x: 696, endPoint y: 238, distance: 14.8
click at [695, 240] on div "To activate drag with keyboard, press Alt + Enter. Once in keyboard drag state,…" at bounding box center [761, 256] width 334 height 368
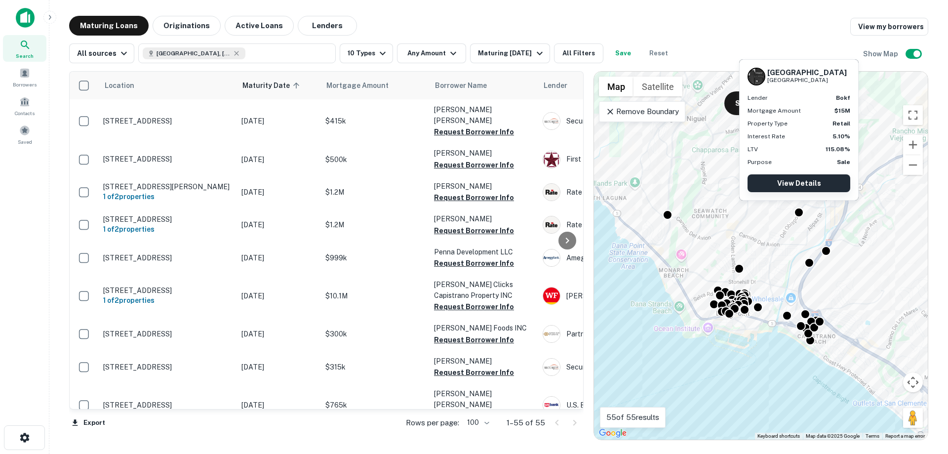
click at [806, 182] on link "View Details" at bounding box center [799, 183] width 103 height 18
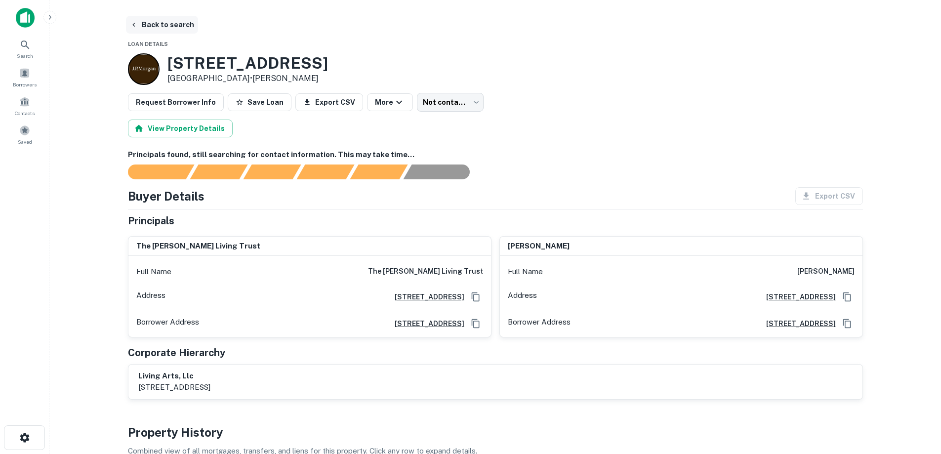
click at [165, 23] on button "Back to search" at bounding box center [162, 25] width 72 height 18
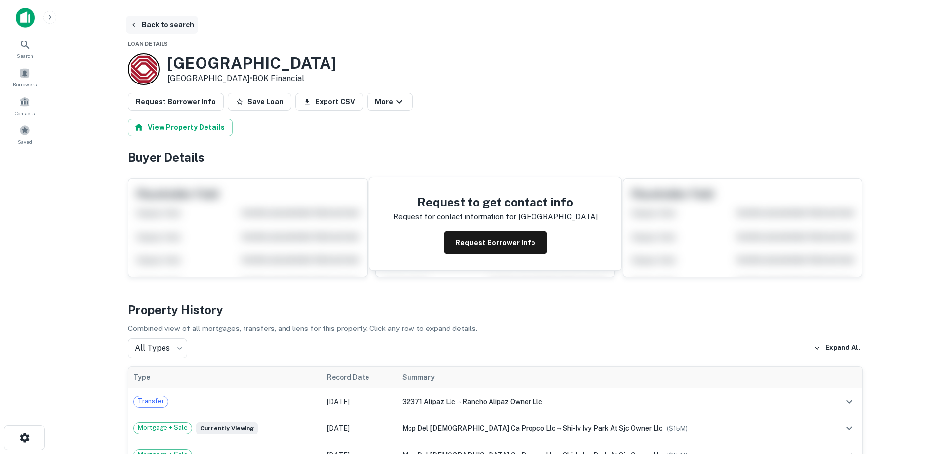
click at [155, 25] on button "Back to search" at bounding box center [162, 25] width 72 height 18
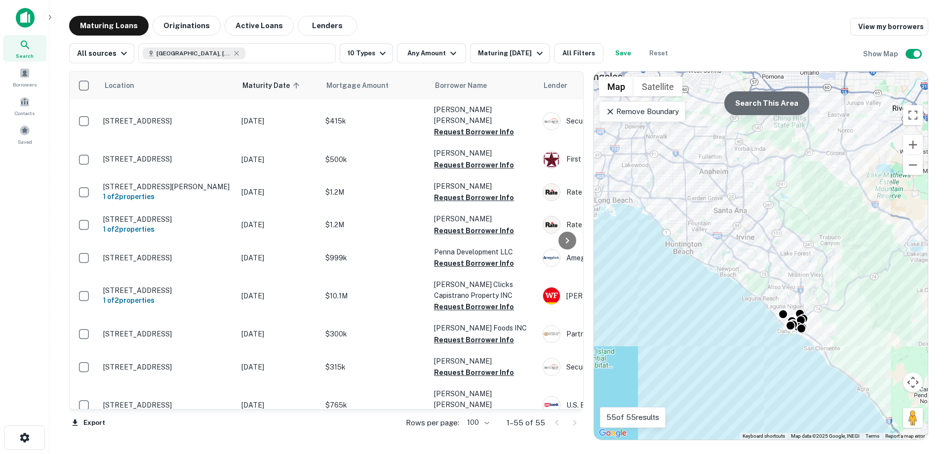
click at [761, 98] on button "Search This Area" at bounding box center [766, 103] width 85 height 24
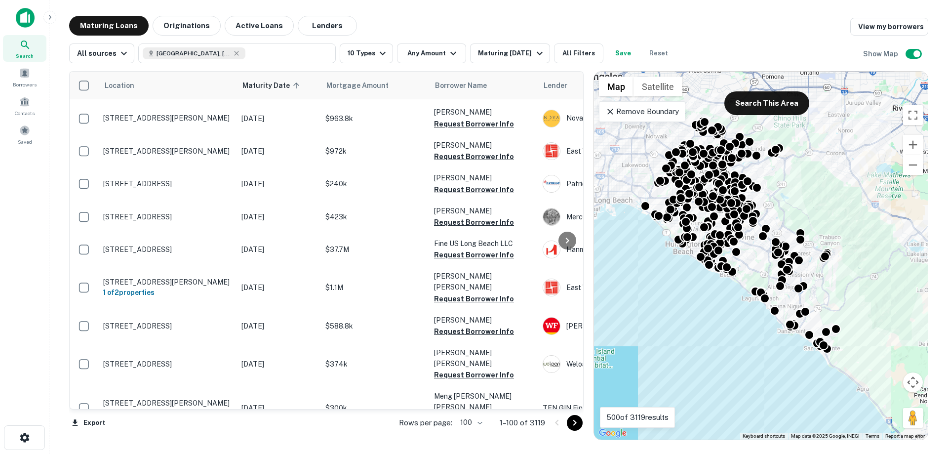
scroll to position [2841, 0]
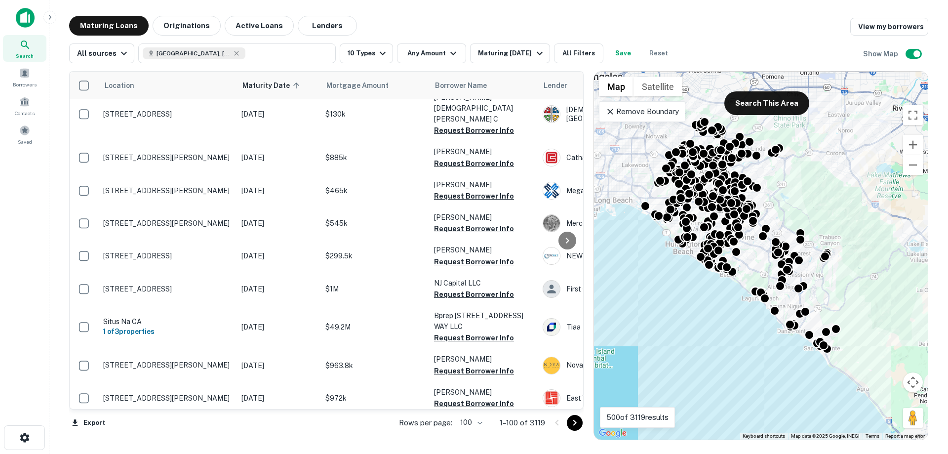
click at [574, 424] on icon "Go to next page" at bounding box center [575, 423] width 12 height 12
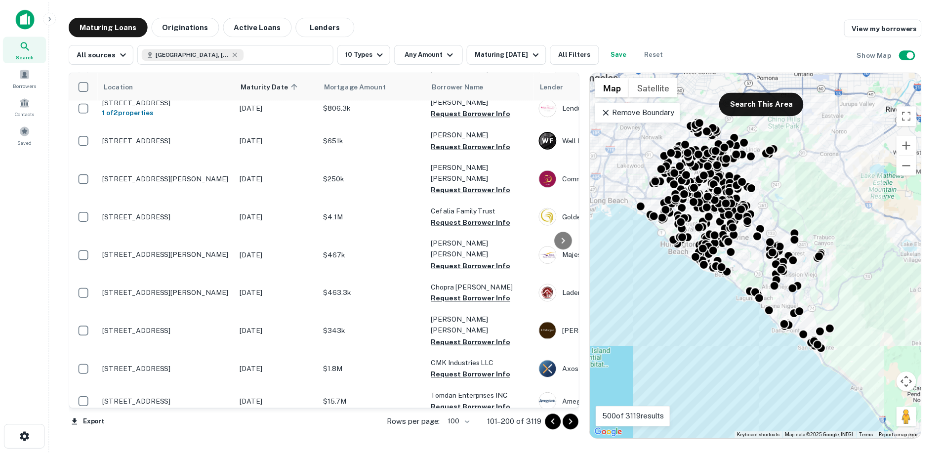
scroll to position [3175, 0]
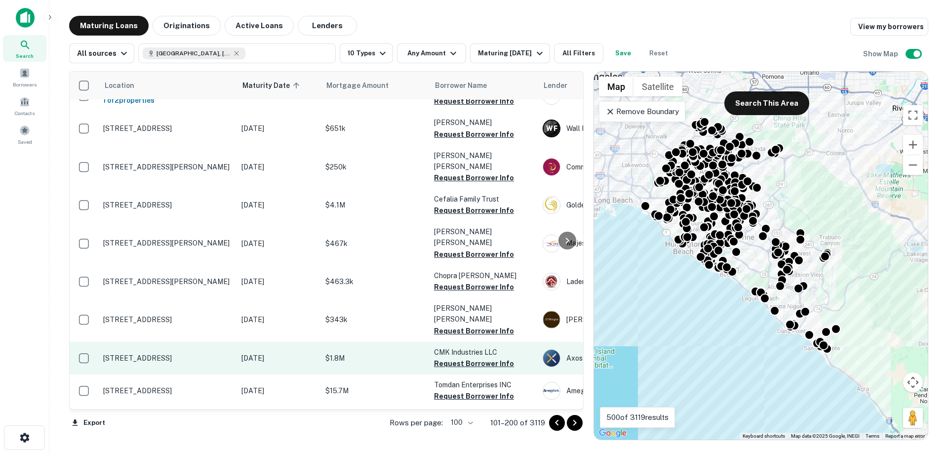
click at [263, 353] on p "[DATE]" at bounding box center [278, 358] width 74 height 11
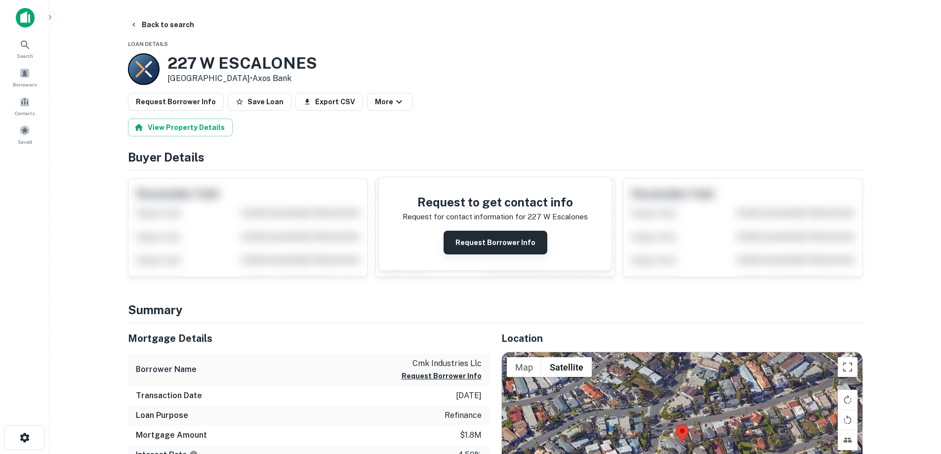
click at [476, 249] on button "Request Borrower Info" at bounding box center [495, 243] width 104 height 24
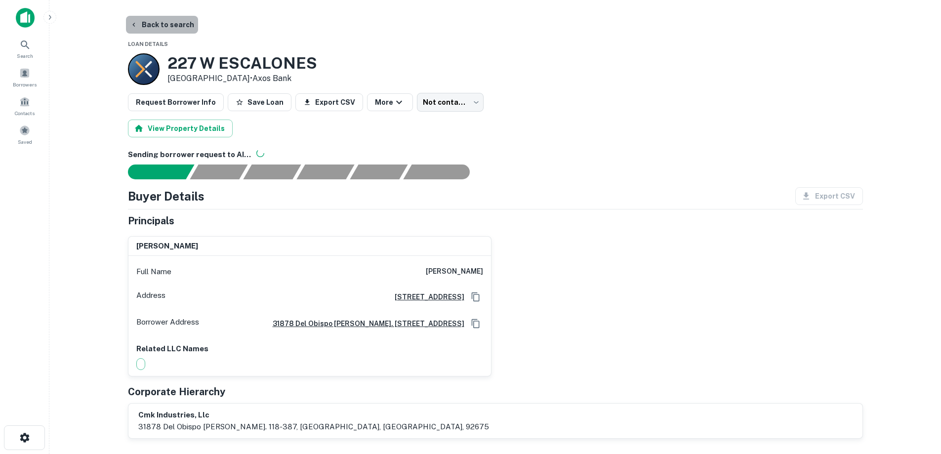
click at [176, 30] on button "Back to search" at bounding box center [162, 25] width 72 height 18
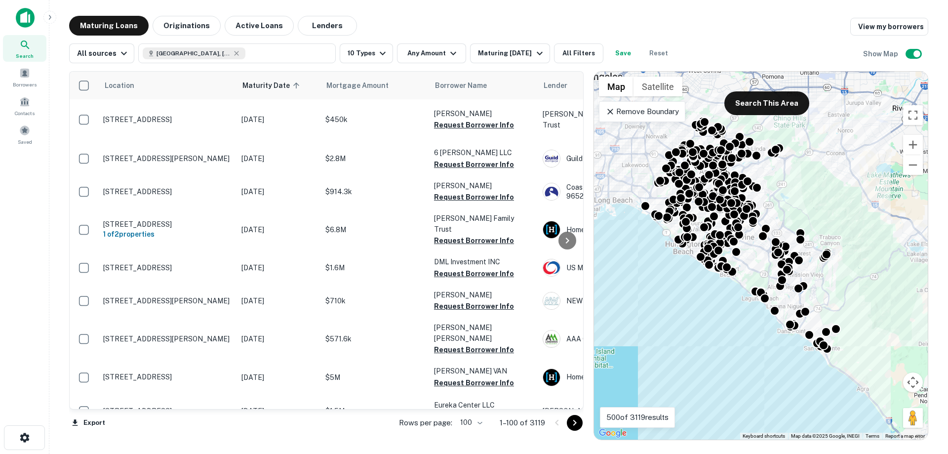
scroll to position [3088, 0]
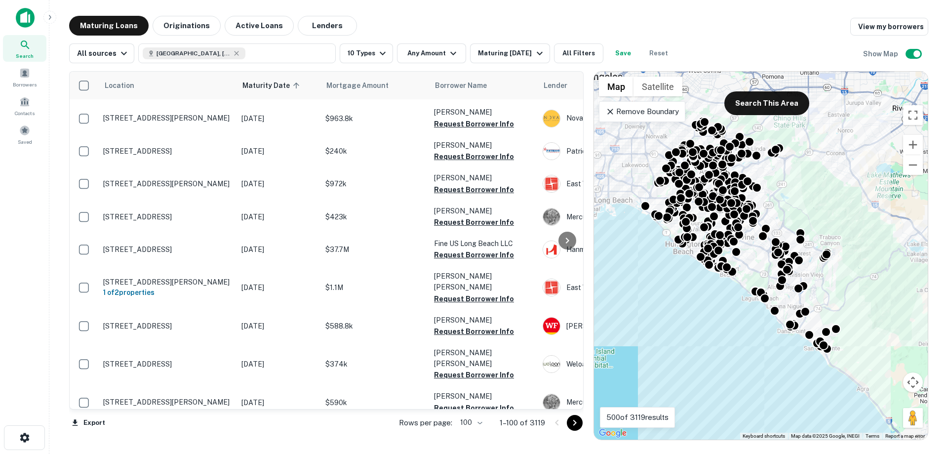
click at [576, 425] on icon "Go to next page" at bounding box center [575, 423] width 12 height 12
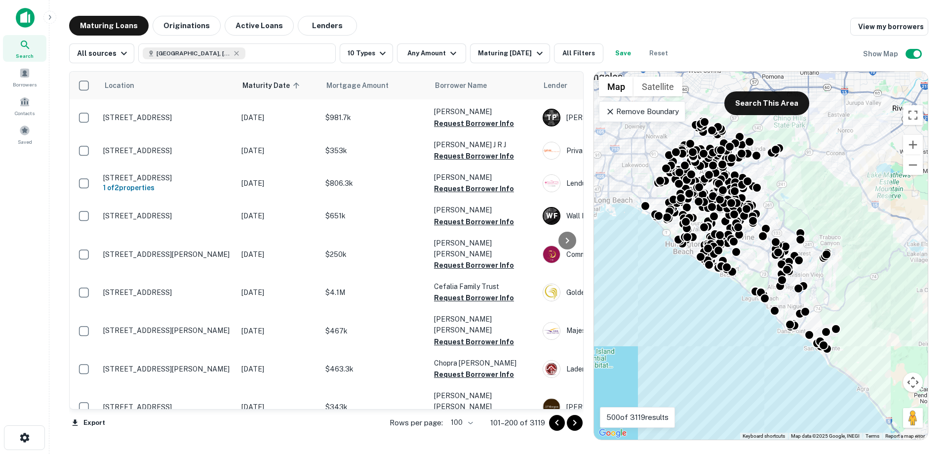
click at [576, 425] on icon "Go to next page" at bounding box center [575, 423] width 12 height 12
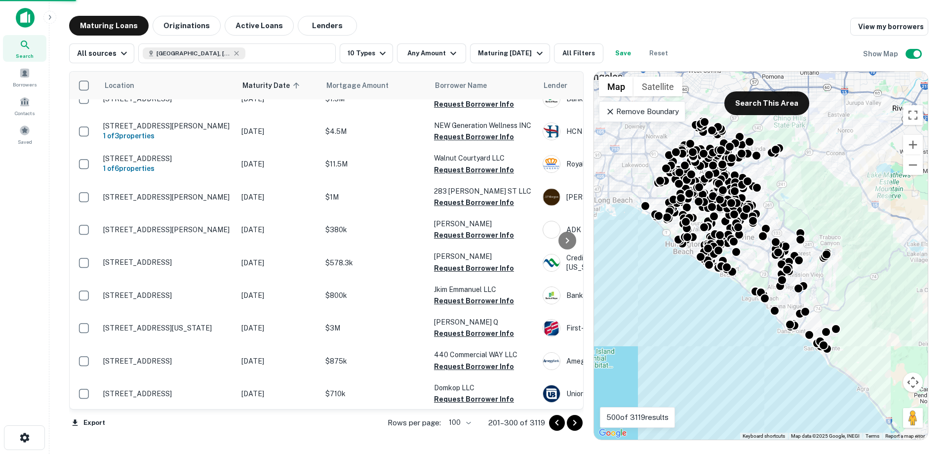
scroll to position [3084, 0]
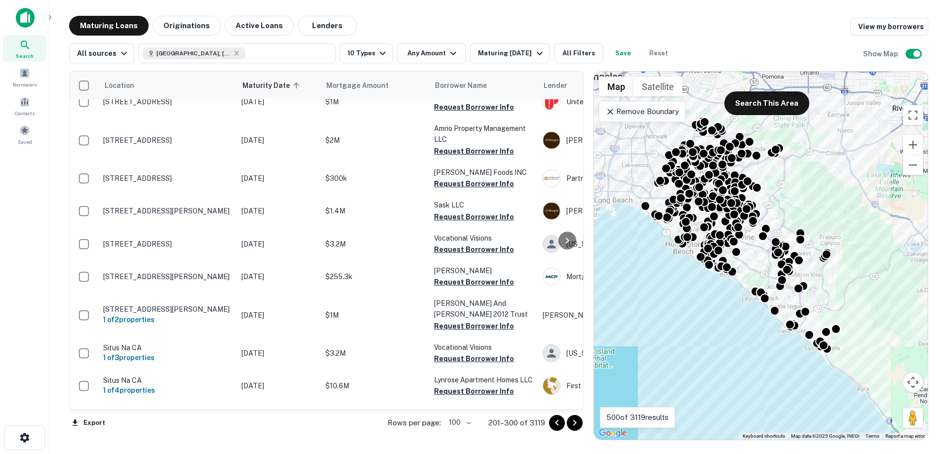
click at [574, 425] on icon "Go to next page" at bounding box center [574, 423] width 3 height 6
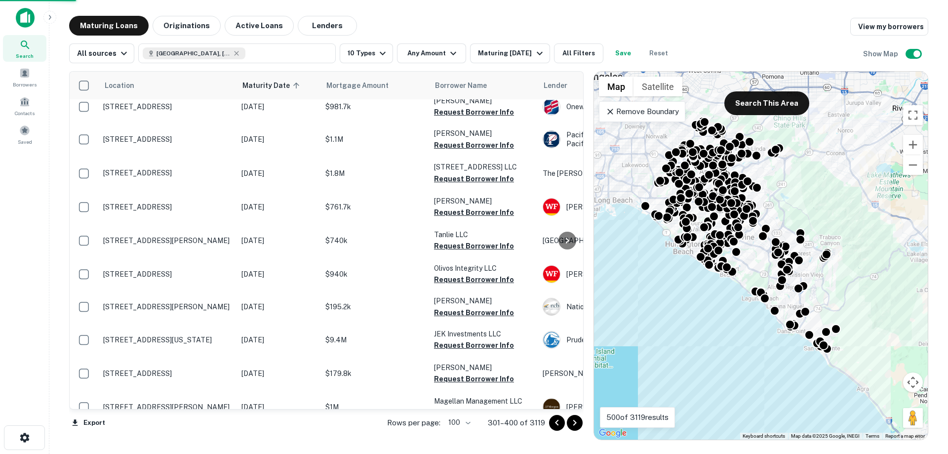
scroll to position [3088, 0]
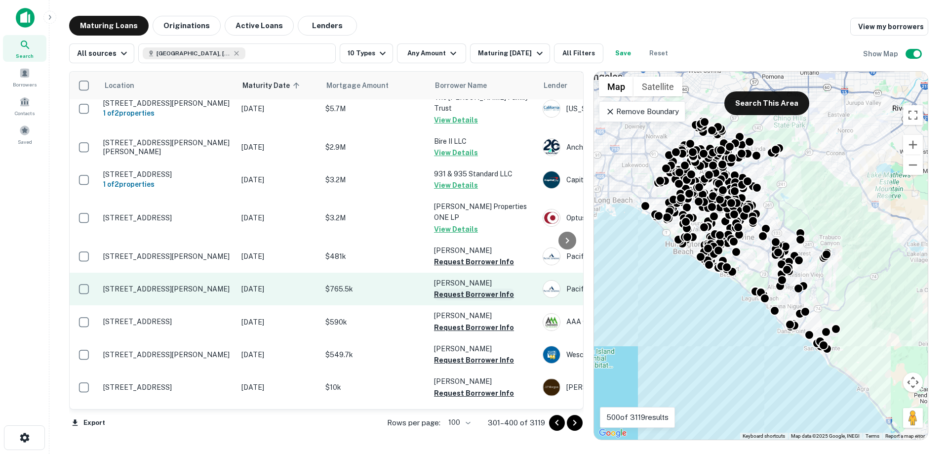
click at [468, 288] on button "Request Borrower Info" at bounding box center [474, 294] width 80 height 12
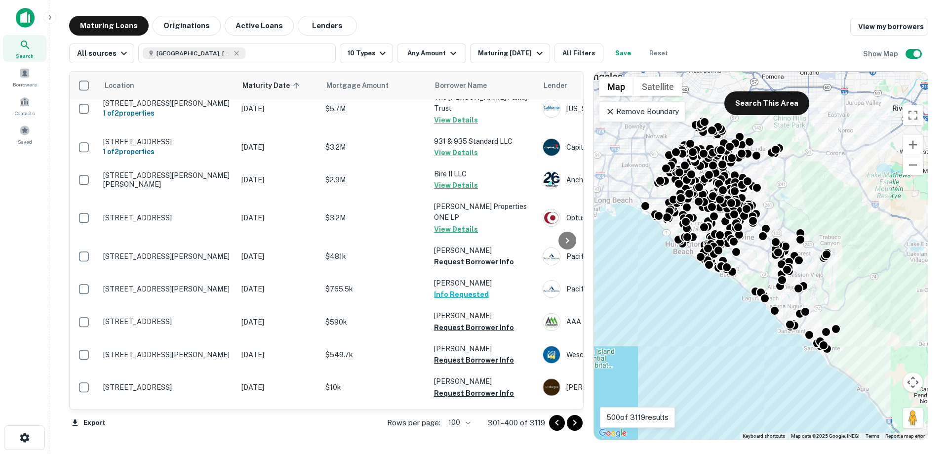
scroll to position [3143, 0]
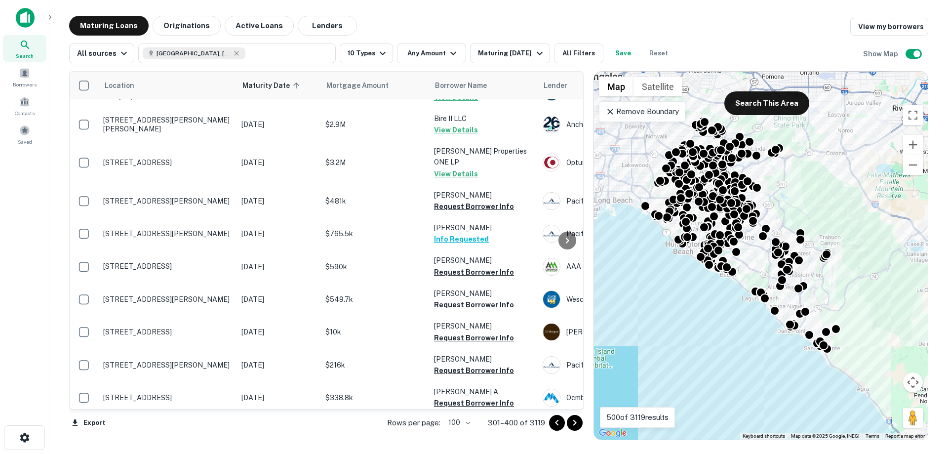
click at [575, 425] on icon "Go to next page" at bounding box center [575, 423] width 12 height 12
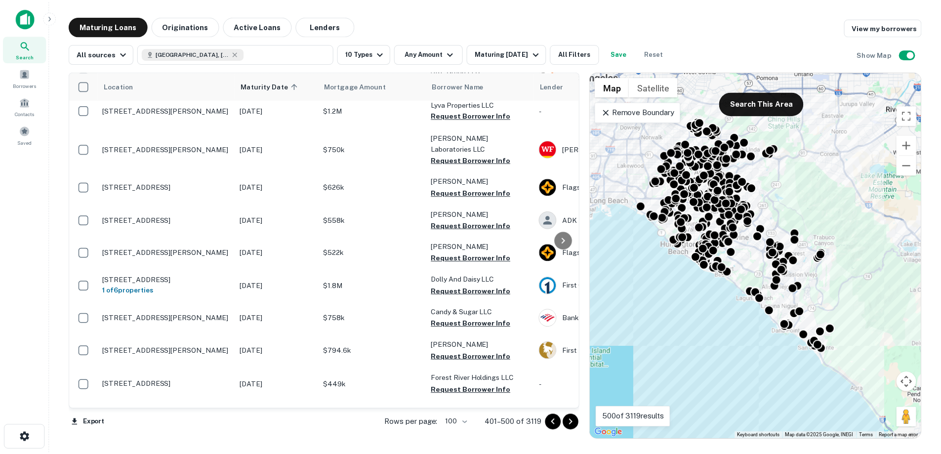
scroll to position [1235, 0]
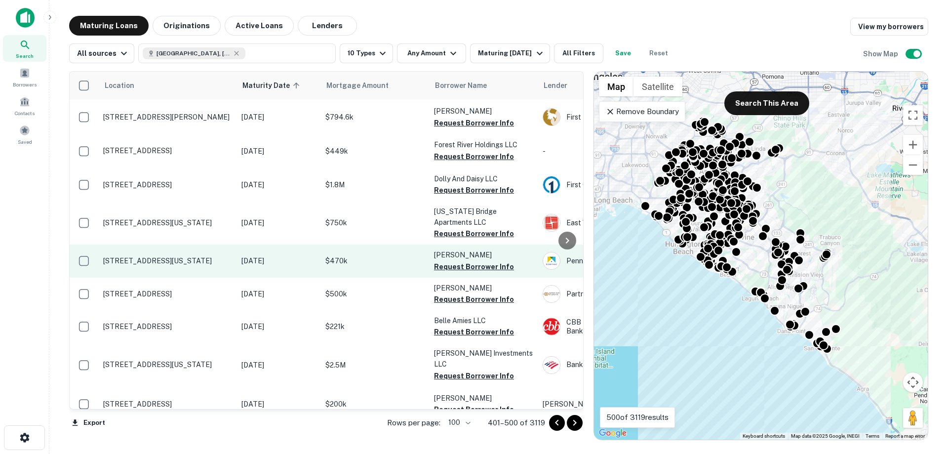
click at [199, 256] on p "[STREET_ADDRESS][US_STATE]" at bounding box center [167, 260] width 128 height 9
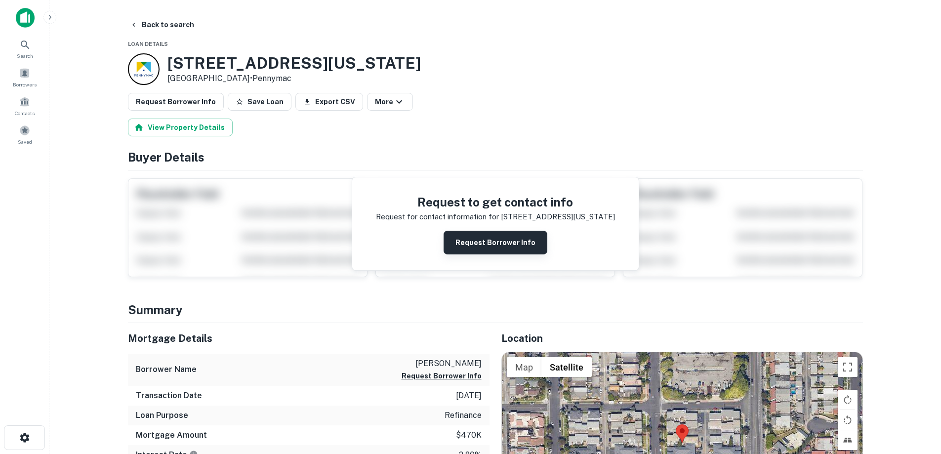
click at [500, 244] on button "Request Borrower Info" at bounding box center [495, 243] width 104 height 24
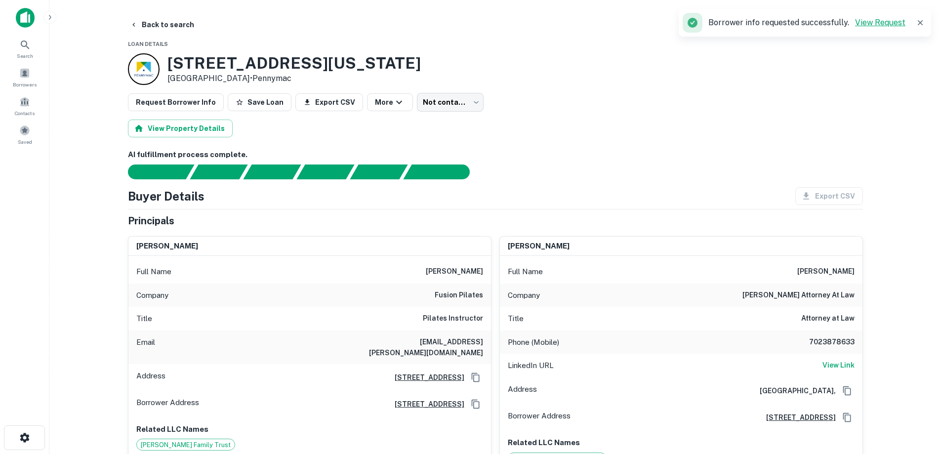
click at [883, 21] on link "View Request" at bounding box center [880, 22] width 50 height 9
click at [161, 18] on button "Back to search" at bounding box center [162, 25] width 72 height 18
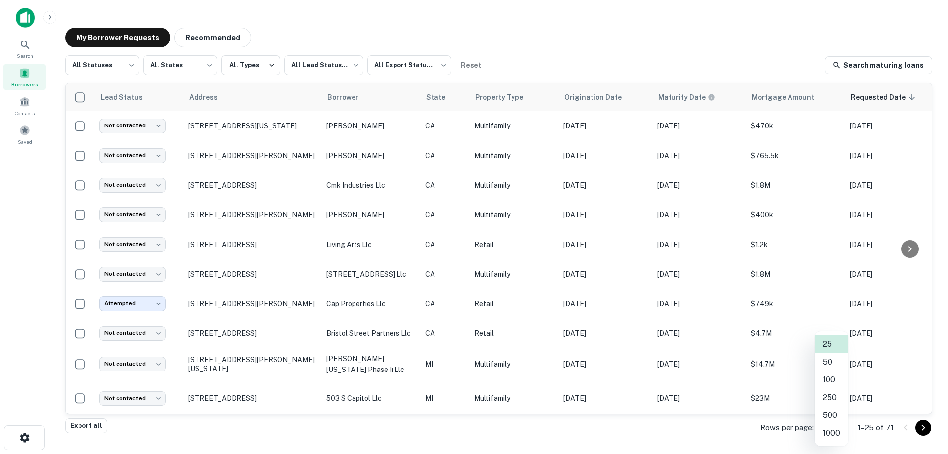
click at [841, 427] on body "Search Borrowers Contacts Saved My Borrower Requests Recommended All Statuses *…" at bounding box center [474, 227] width 948 height 454
click at [833, 382] on li "100" at bounding box center [832, 380] width 34 height 18
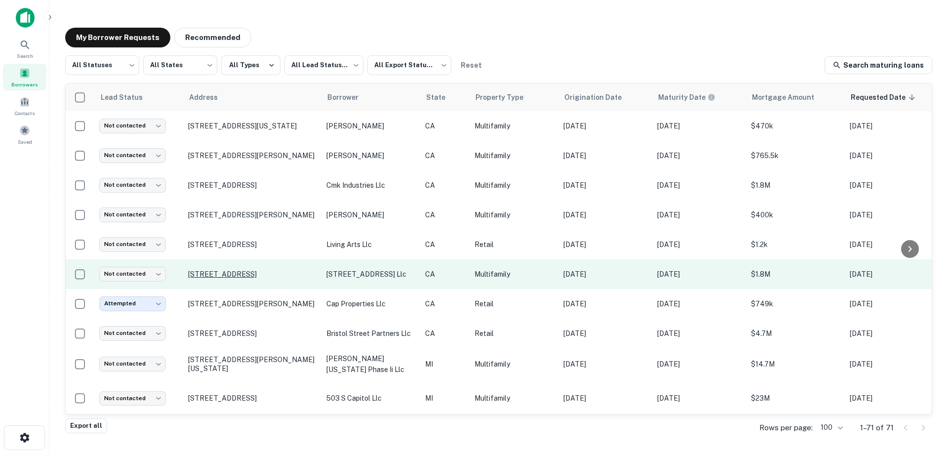
click at [297, 271] on p "[STREET_ADDRESS]" at bounding box center [252, 274] width 128 height 9
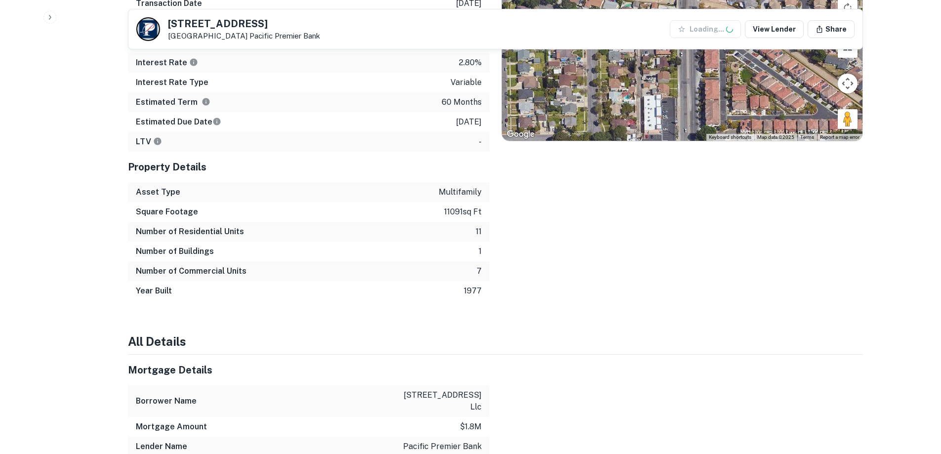
scroll to position [494, 0]
